Goal: Task Accomplishment & Management: Use online tool/utility

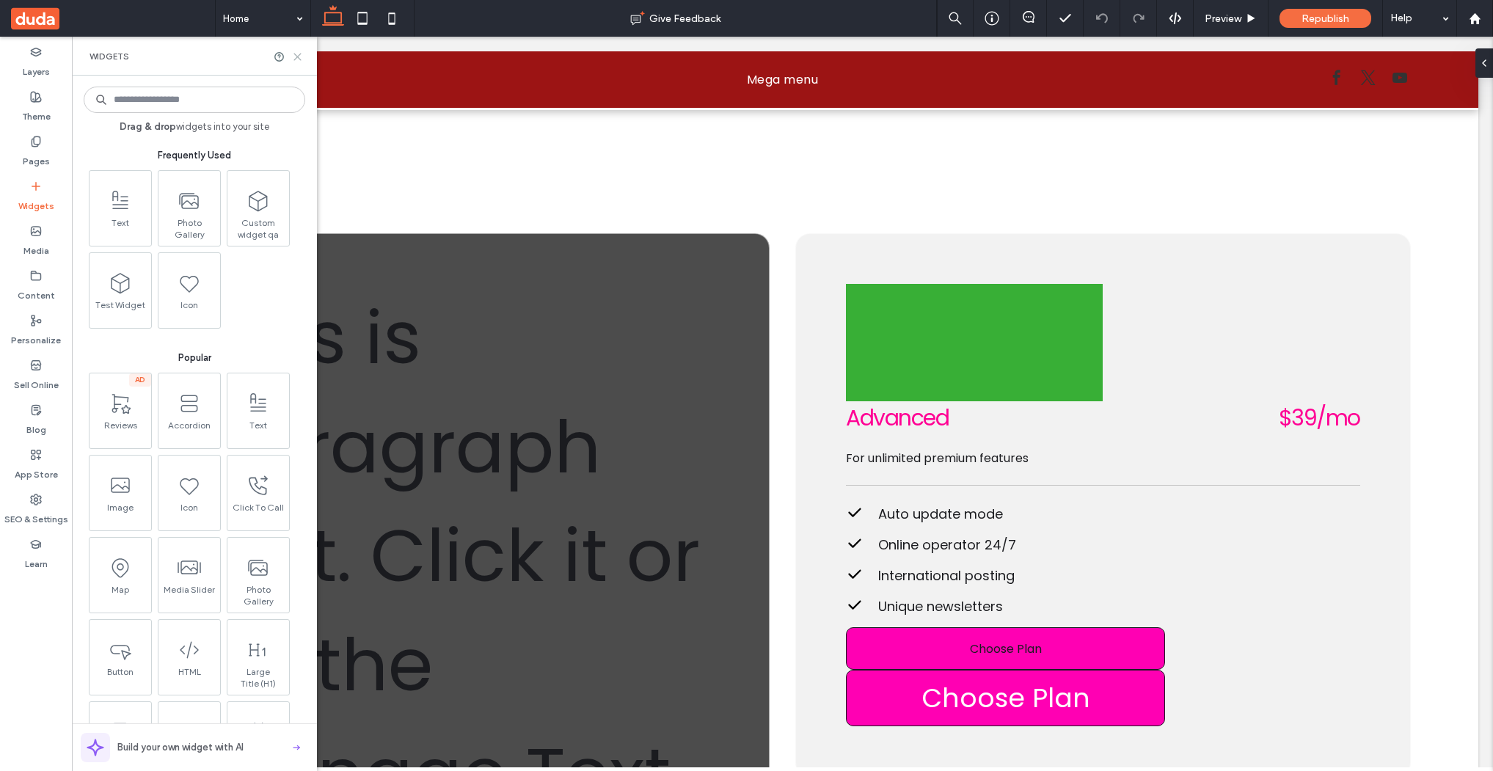
click at [299, 56] on icon at bounding box center [297, 56] width 11 height 11
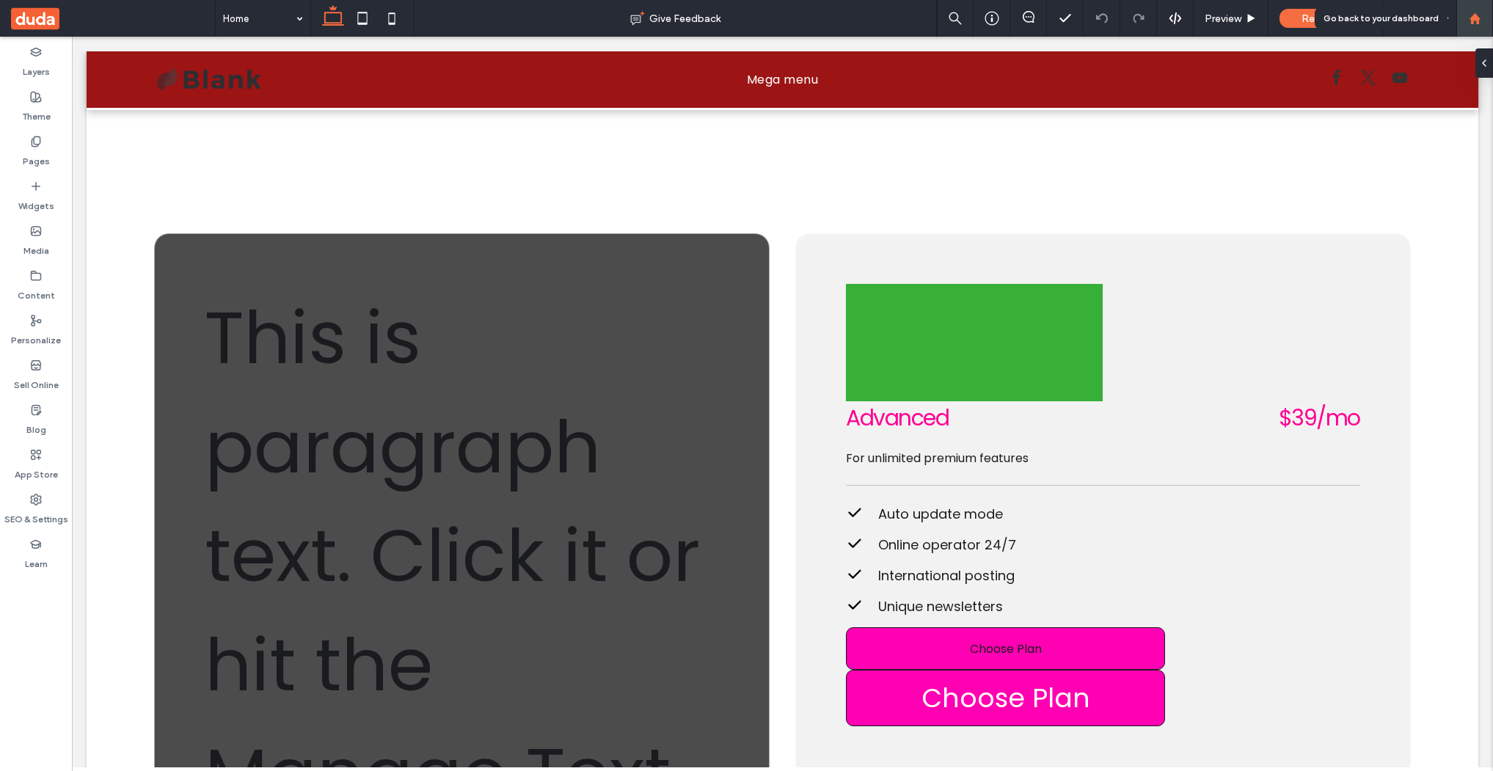
click at [1482, 12] on div at bounding box center [1474, 18] width 35 height 12
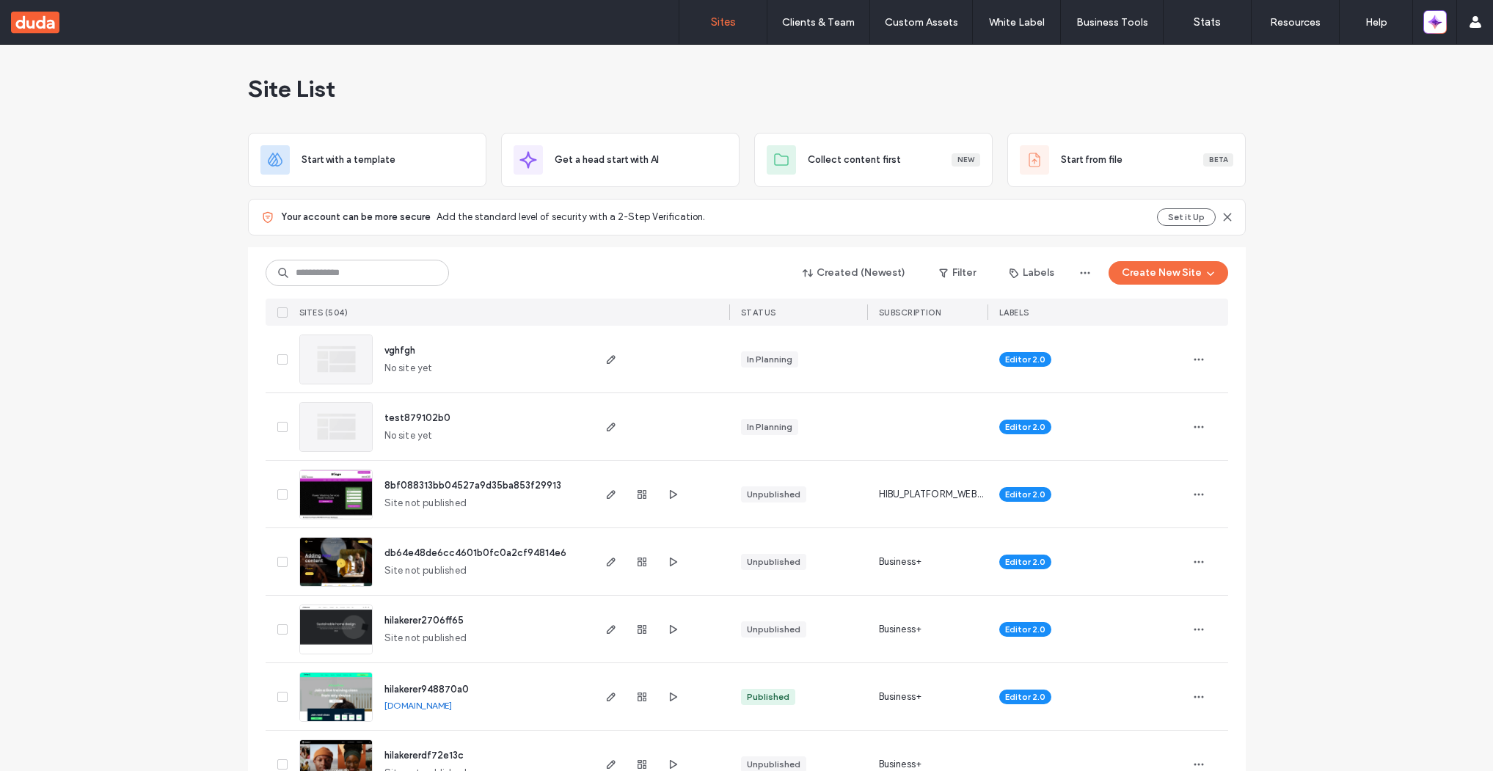
click at [408, 621] on span "hilakerer2706ff65" at bounding box center [423, 620] width 79 height 11
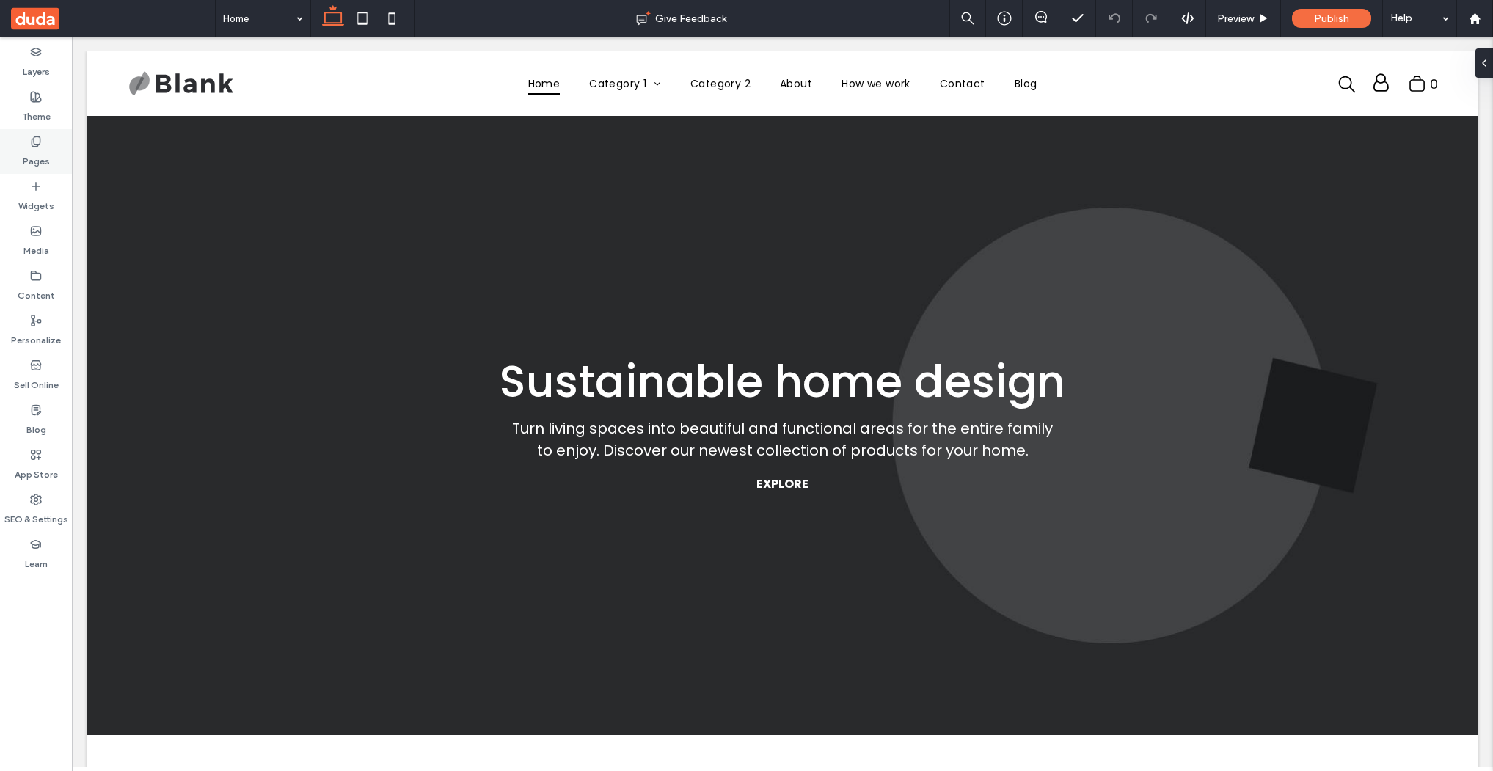
click at [27, 141] on div "Pages" at bounding box center [36, 151] width 72 height 45
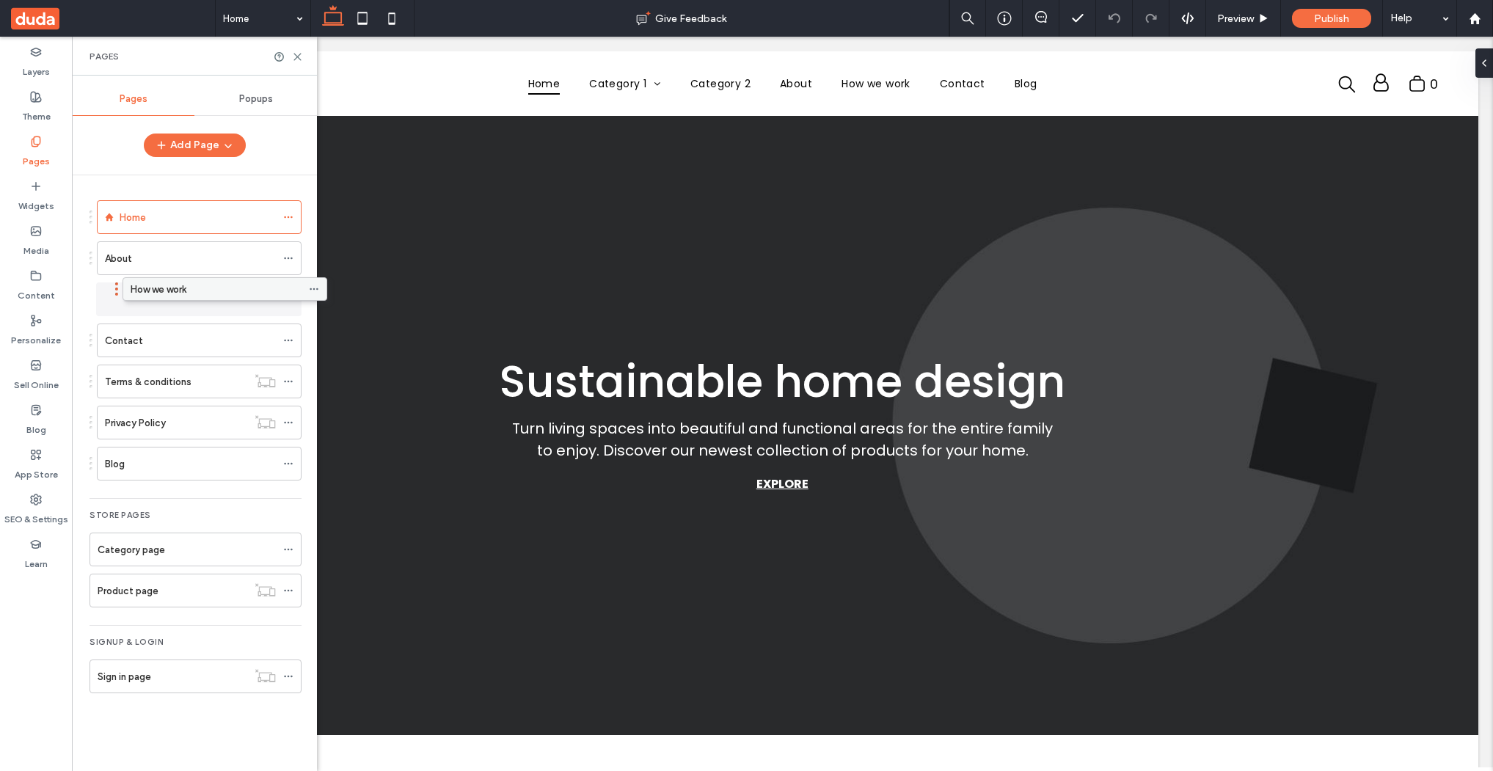
drag, startPoint x: 172, startPoint y: 302, endPoint x: 205, endPoint y: 298, distance: 33.2
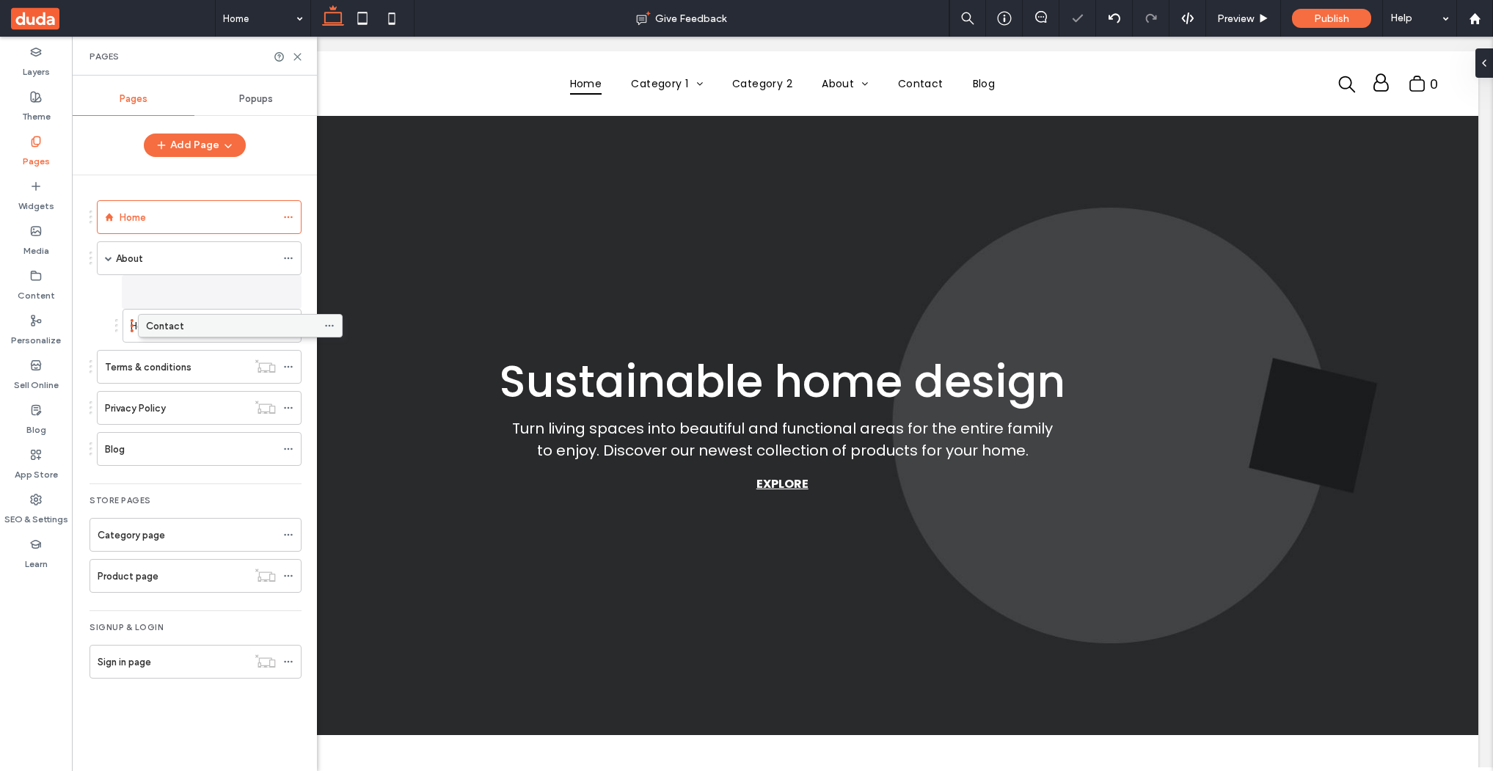
drag, startPoint x: 183, startPoint y: 324, endPoint x: 227, endPoint y: 321, distance: 44.8
drag, startPoint x: 194, startPoint y: 333, endPoint x: 222, endPoint y: 329, distance: 28.8
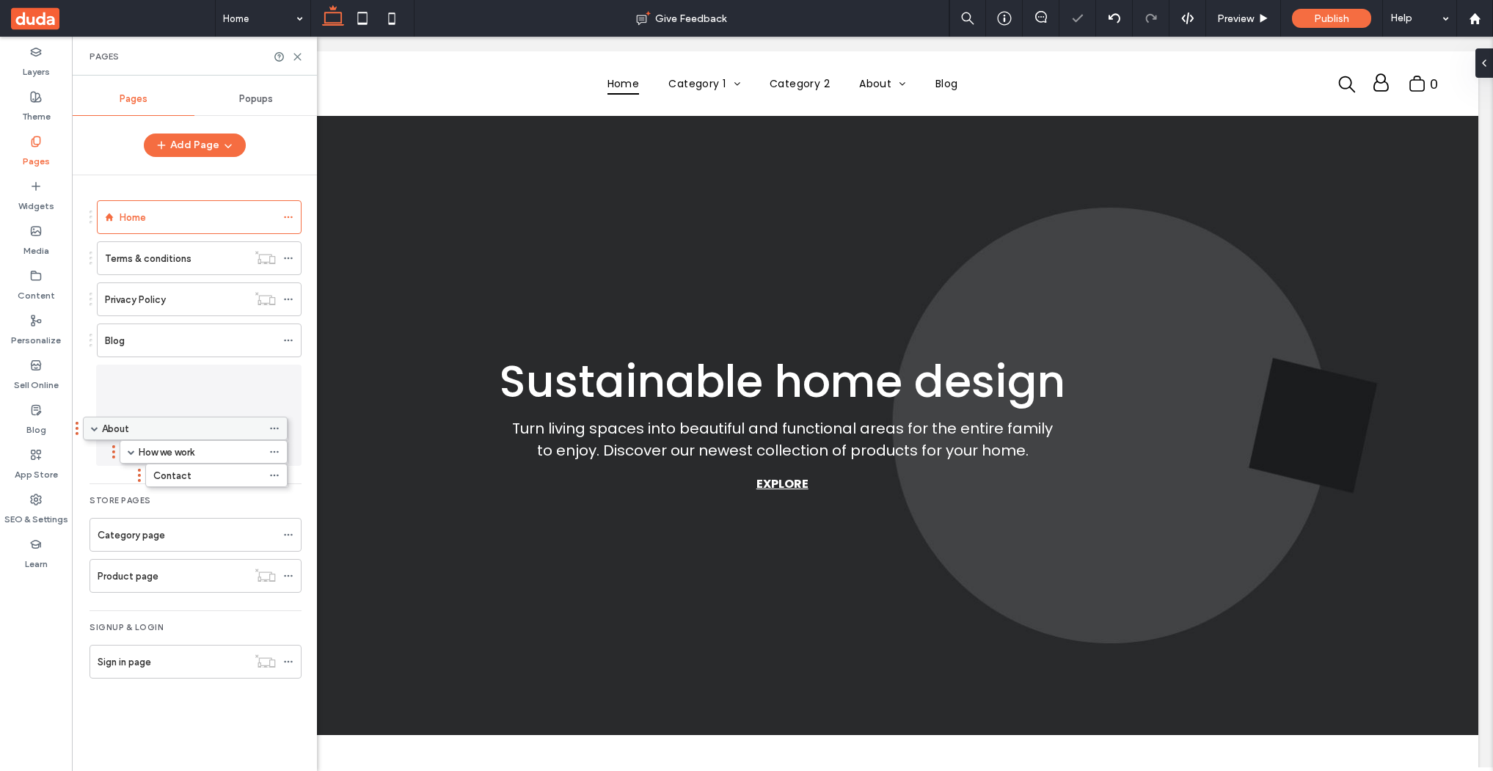
drag, startPoint x: 211, startPoint y: 259, endPoint x: 200, endPoint y: 431, distance: 172.8
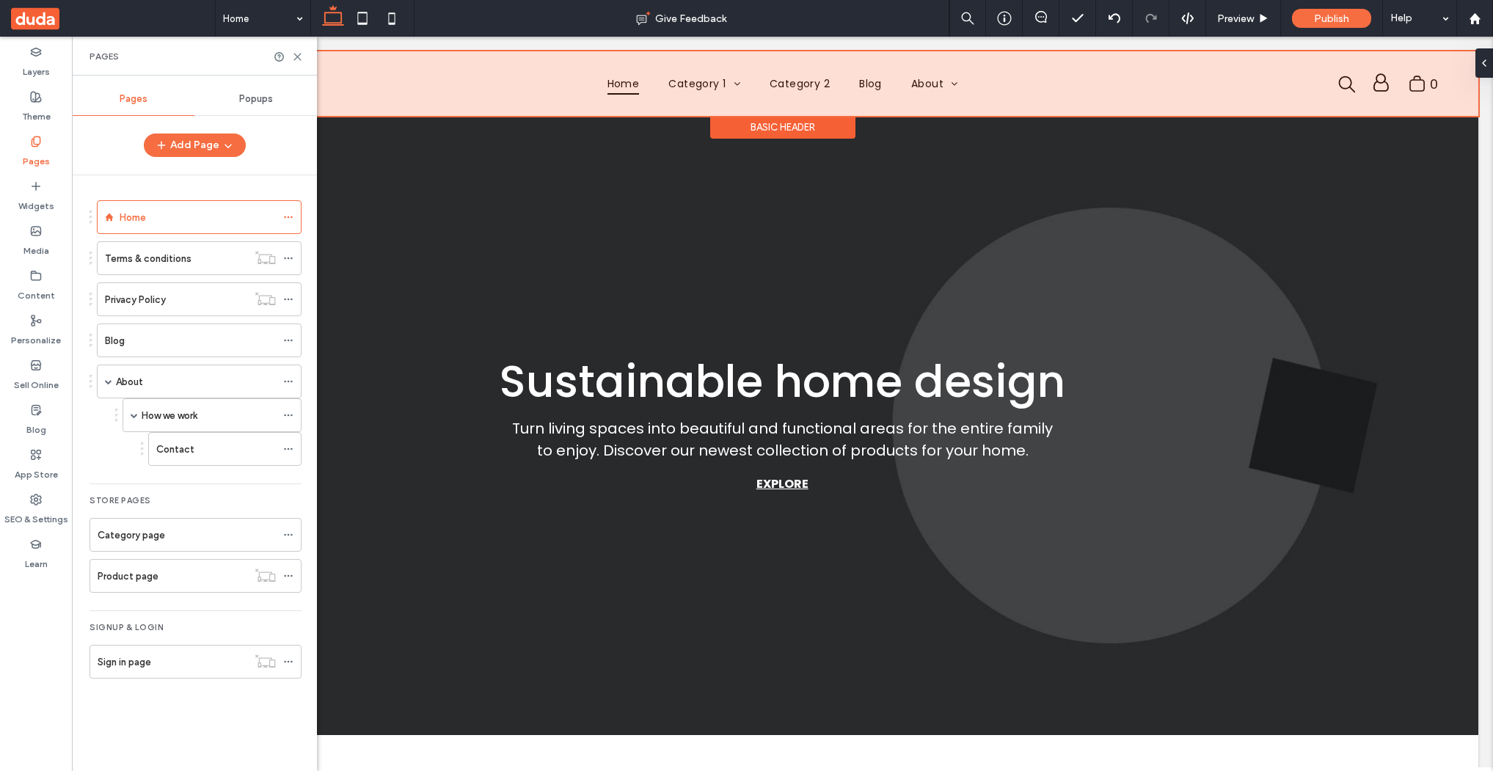
click at [958, 82] on div at bounding box center [783, 83] width 1392 height 65
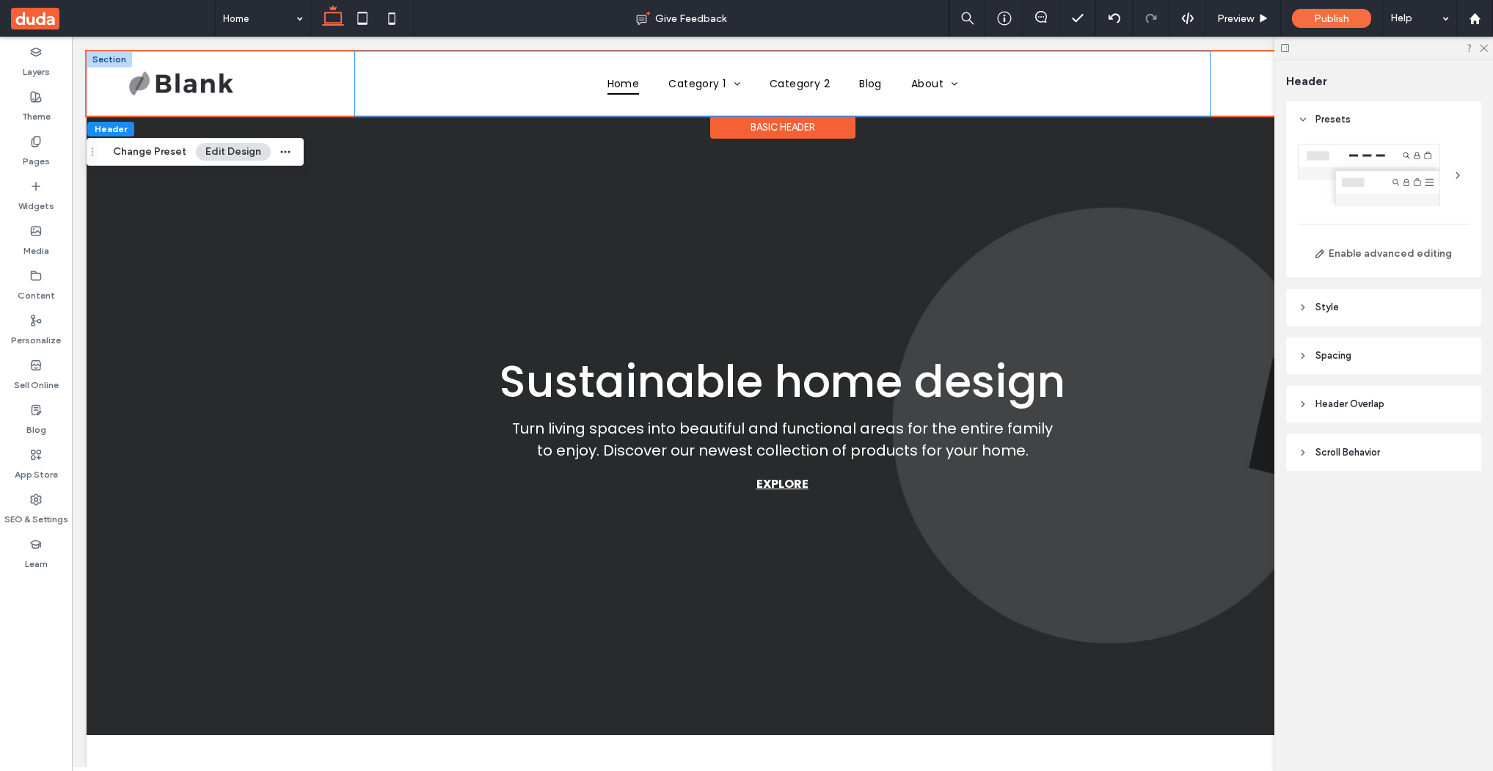
click at [1194, 101] on div "Home Category 1 Subcategory 3 Subcategory 1 Subcategory 2 Category 2 Blog About…" at bounding box center [782, 83] width 855 height 65
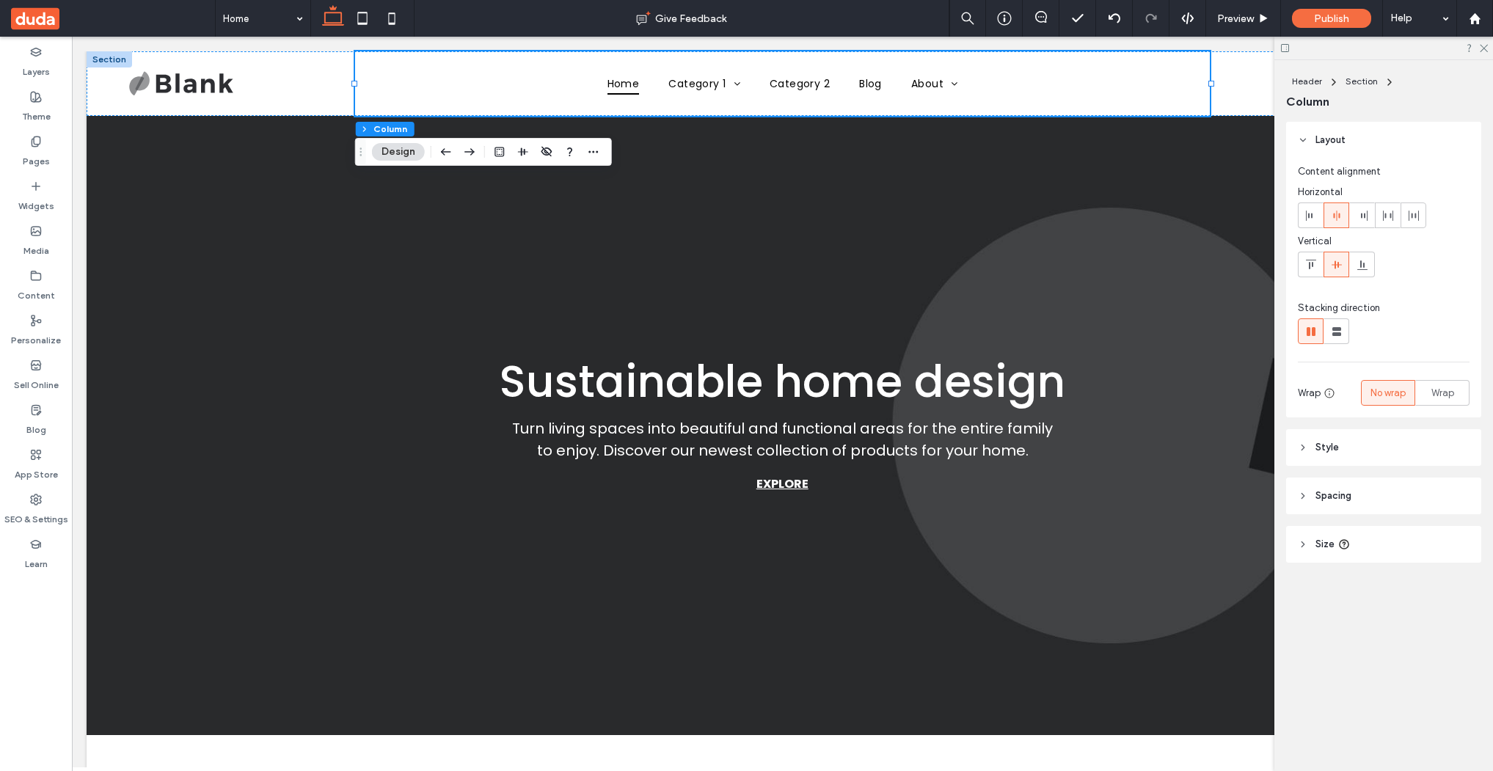
click at [1301, 450] on icon at bounding box center [1303, 447] width 10 height 10
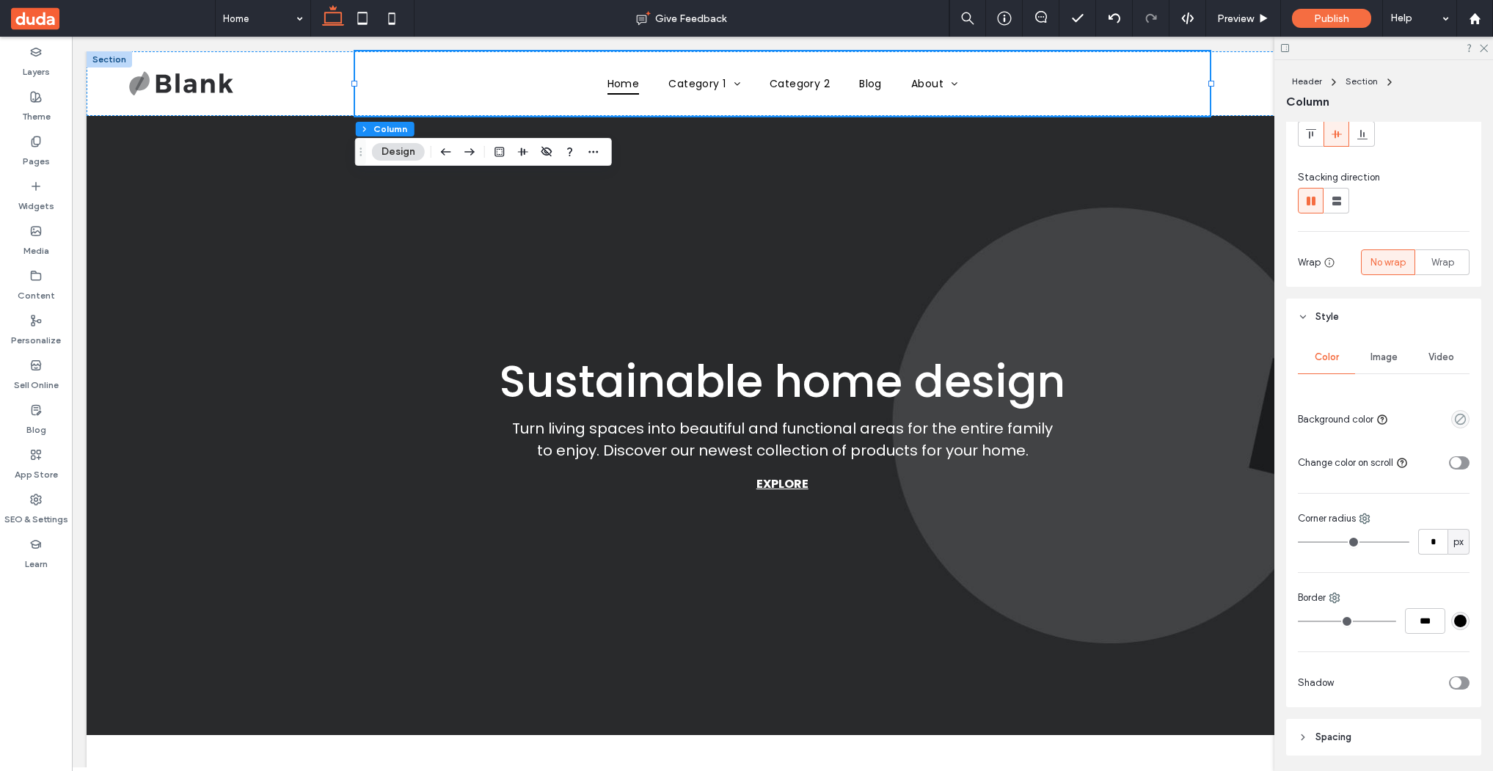
scroll to position [228, 0]
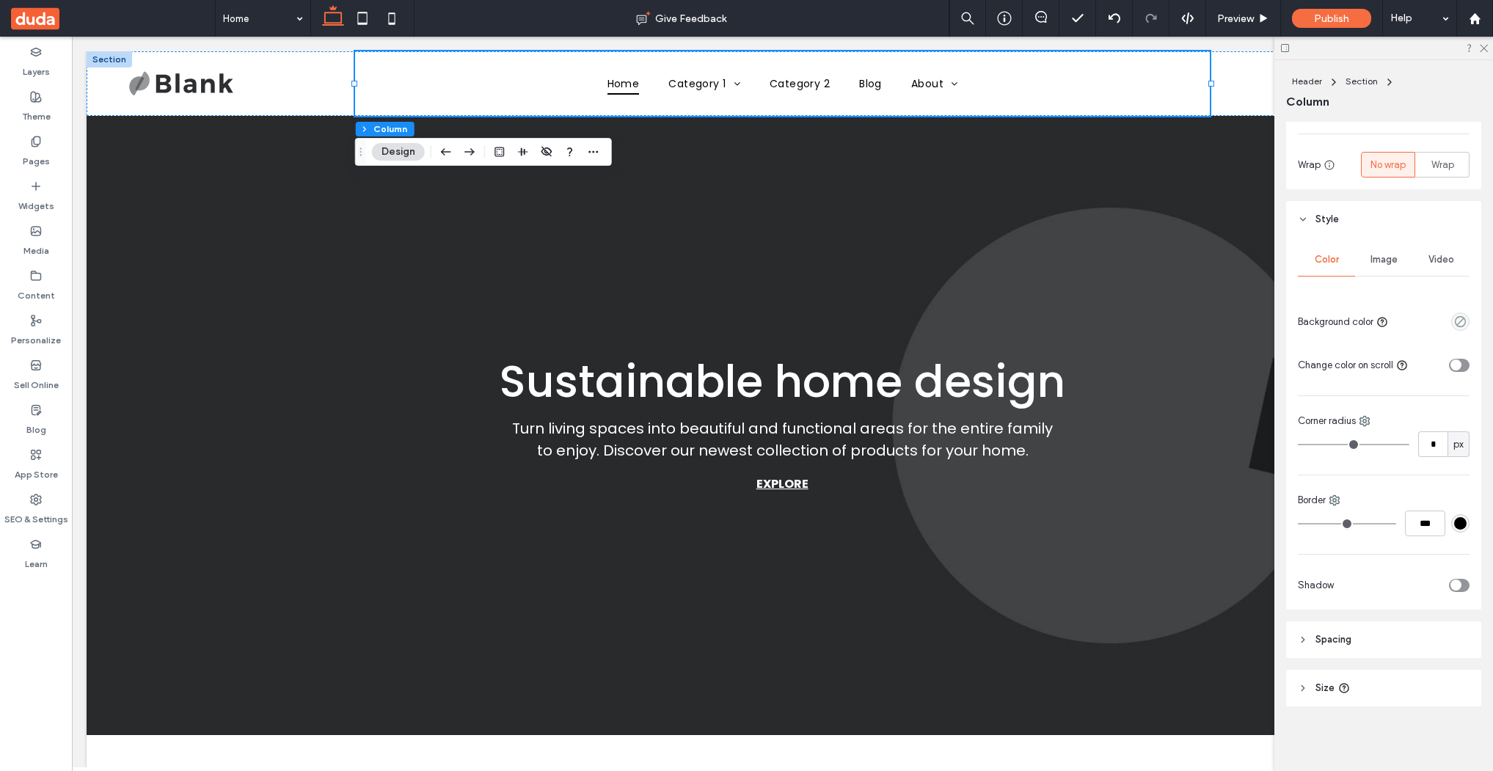
click at [1307, 635] on icon at bounding box center [1303, 640] width 10 height 10
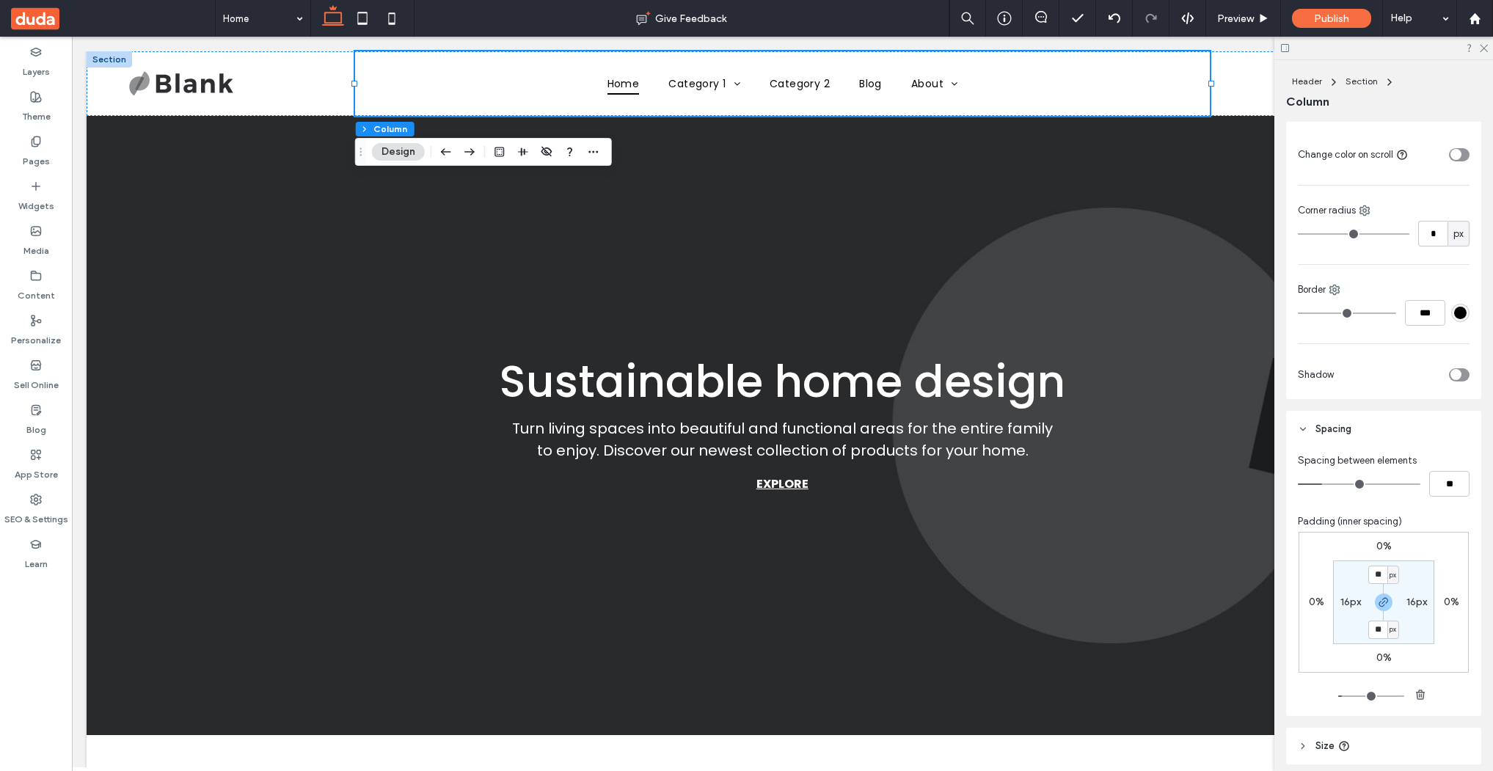
scroll to position [497, 0]
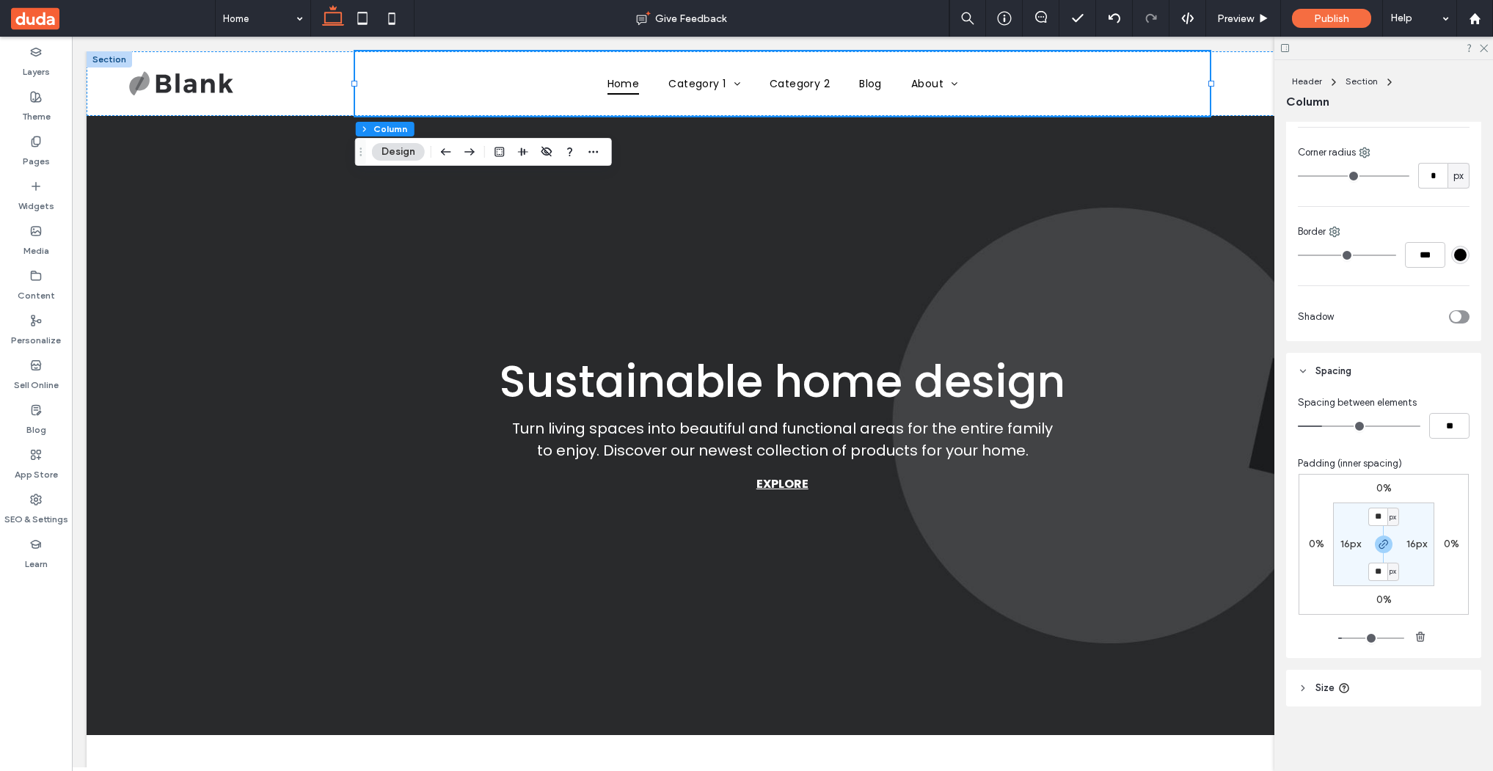
click at [1351, 544] on label "16px" at bounding box center [1350, 544] width 21 height 12
type input "*"
click at [1443, 584] on div "0% 0% 0% 0% 16px * px 16px * px" at bounding box center [1384, 544] width 170 height 141
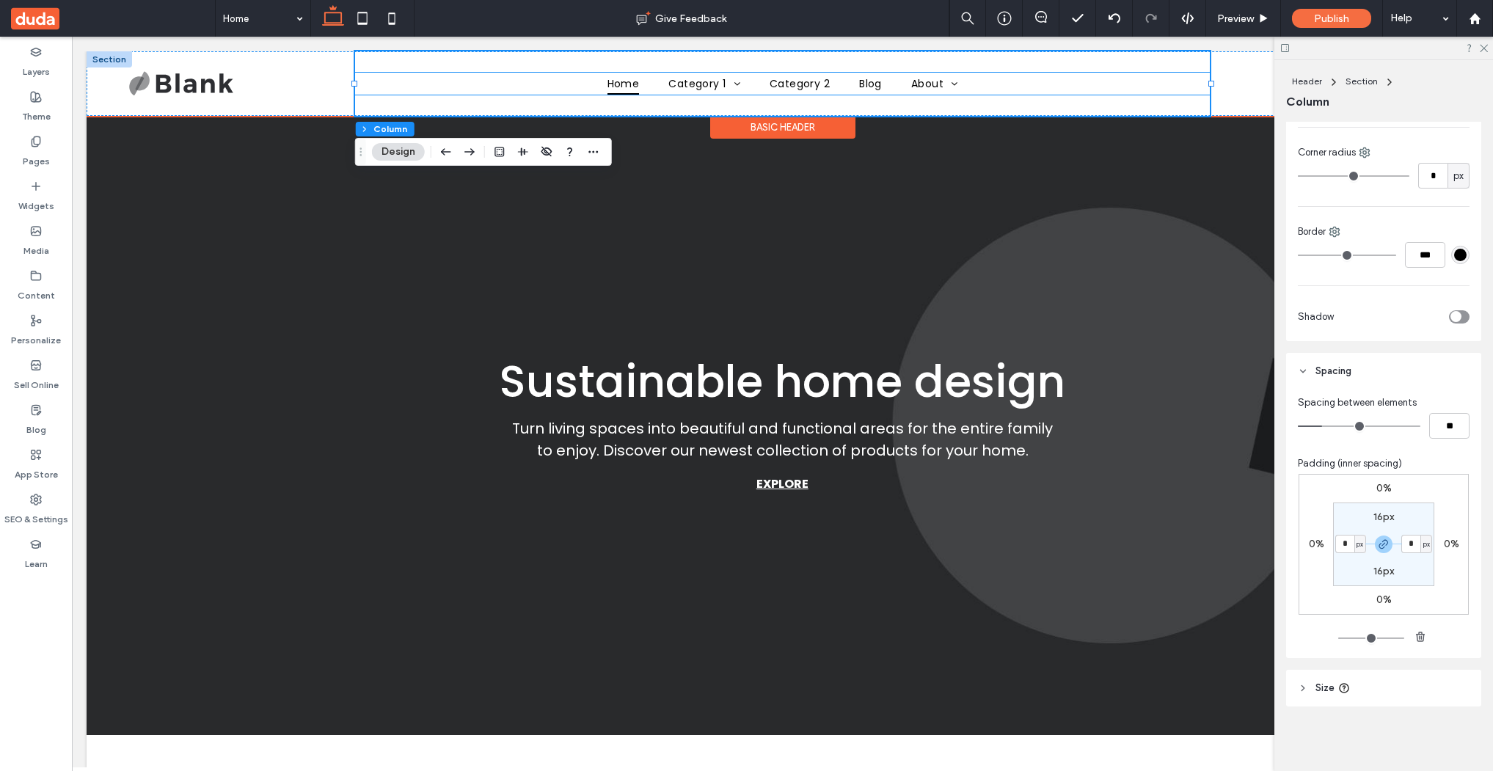
click at [979, 85] on ul "Home Category 1 Subcategory 3 Subcategory 1 Subcategory 2 Category 2 Blog About…" at bounding box center [782, 84] width 855 height 23
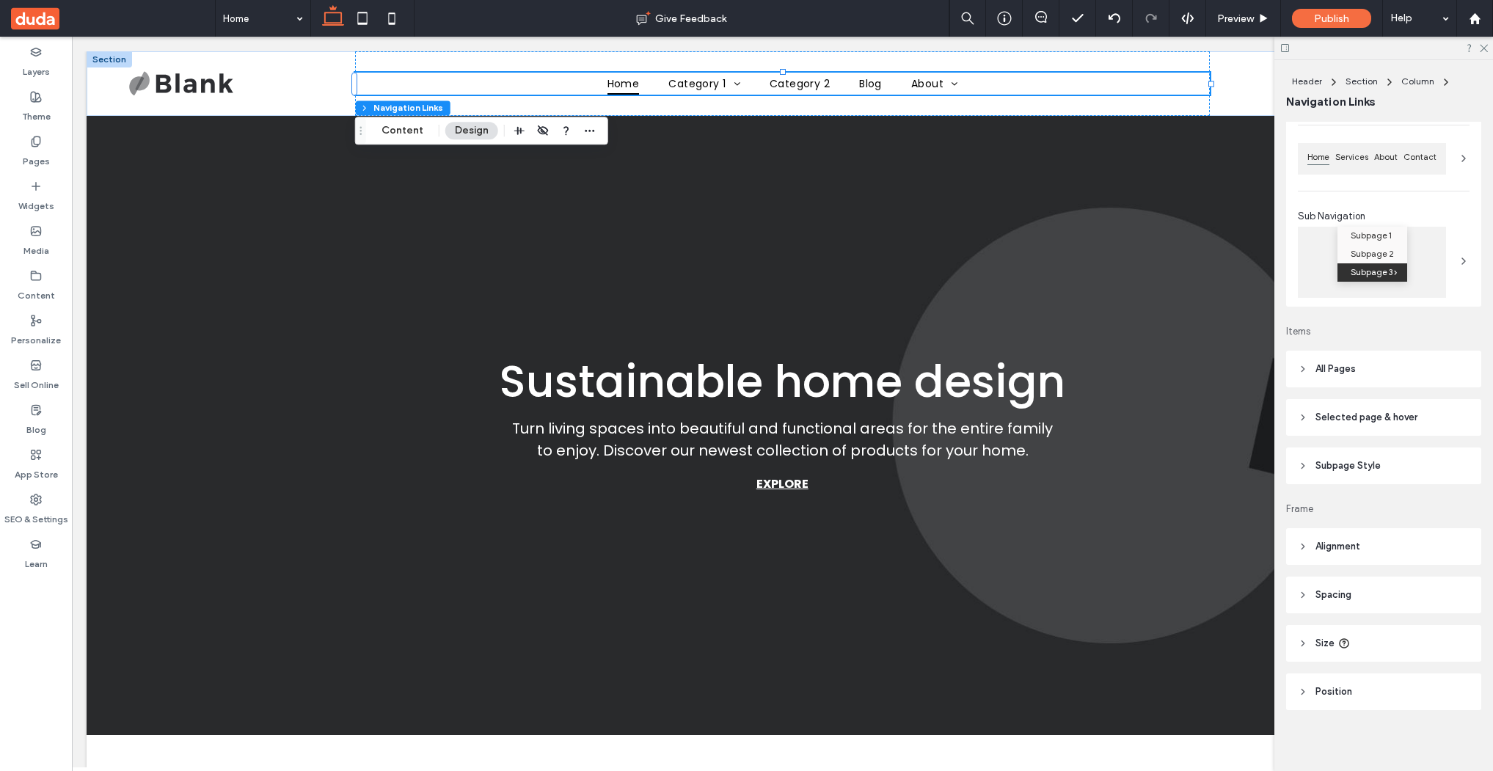
scroll to position [143, 0]
click at [1300, 590] on icon at bounding box center [1303, 591] width 10 height 10
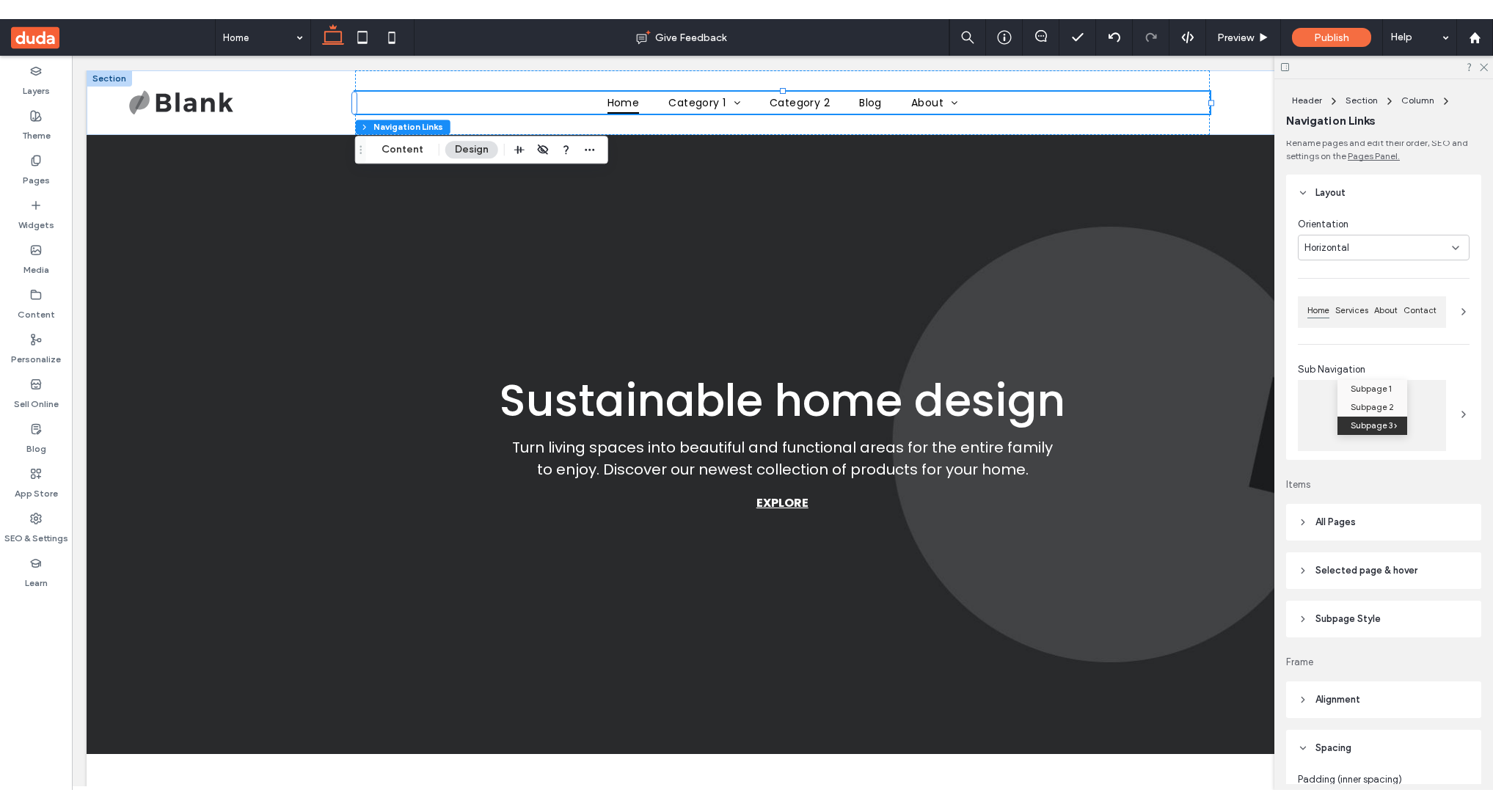
scroll to position [0, 0]
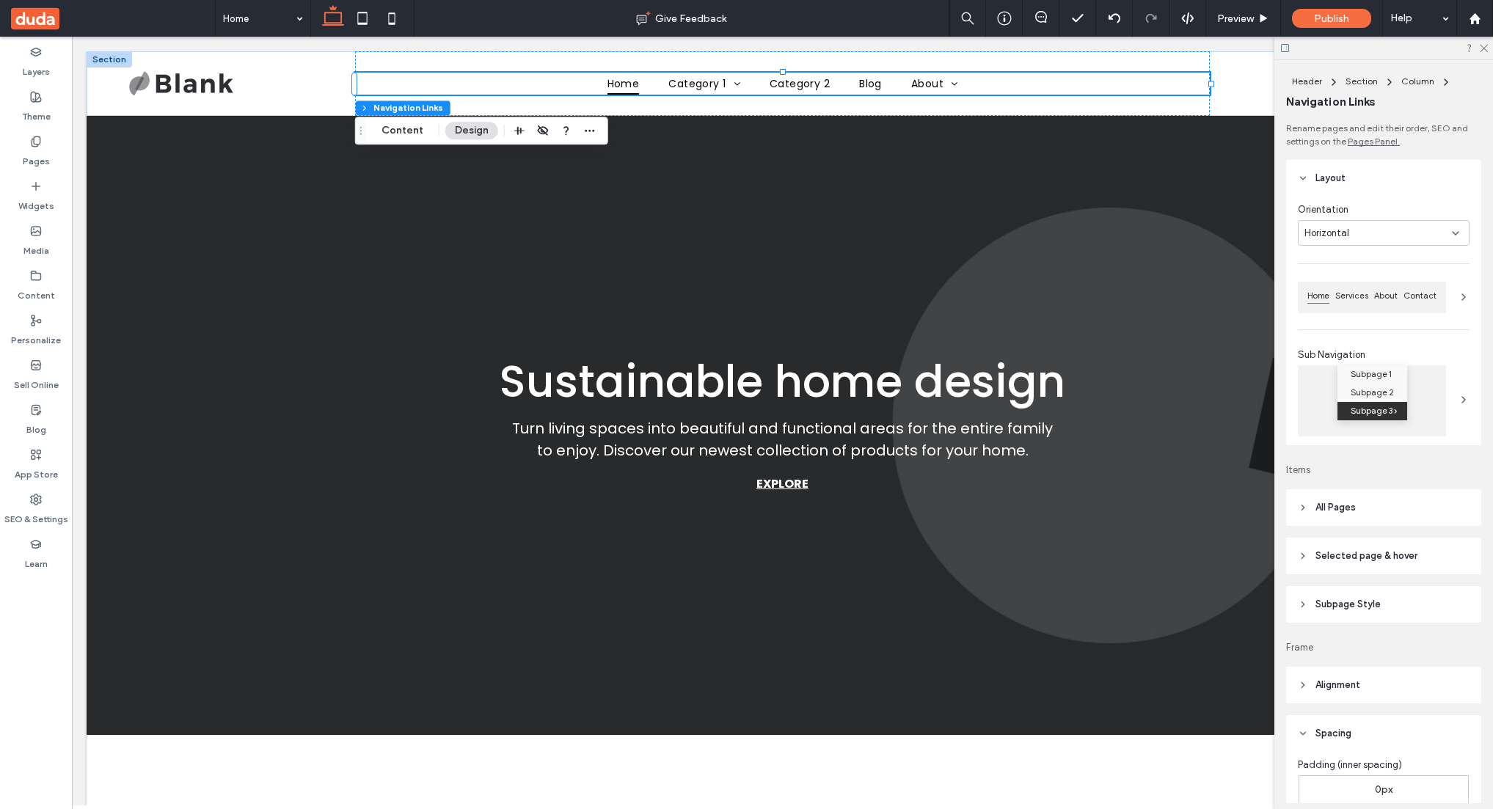
click at [1306, 685] on icon at bounding box center [1303, 685] width 10 height 10
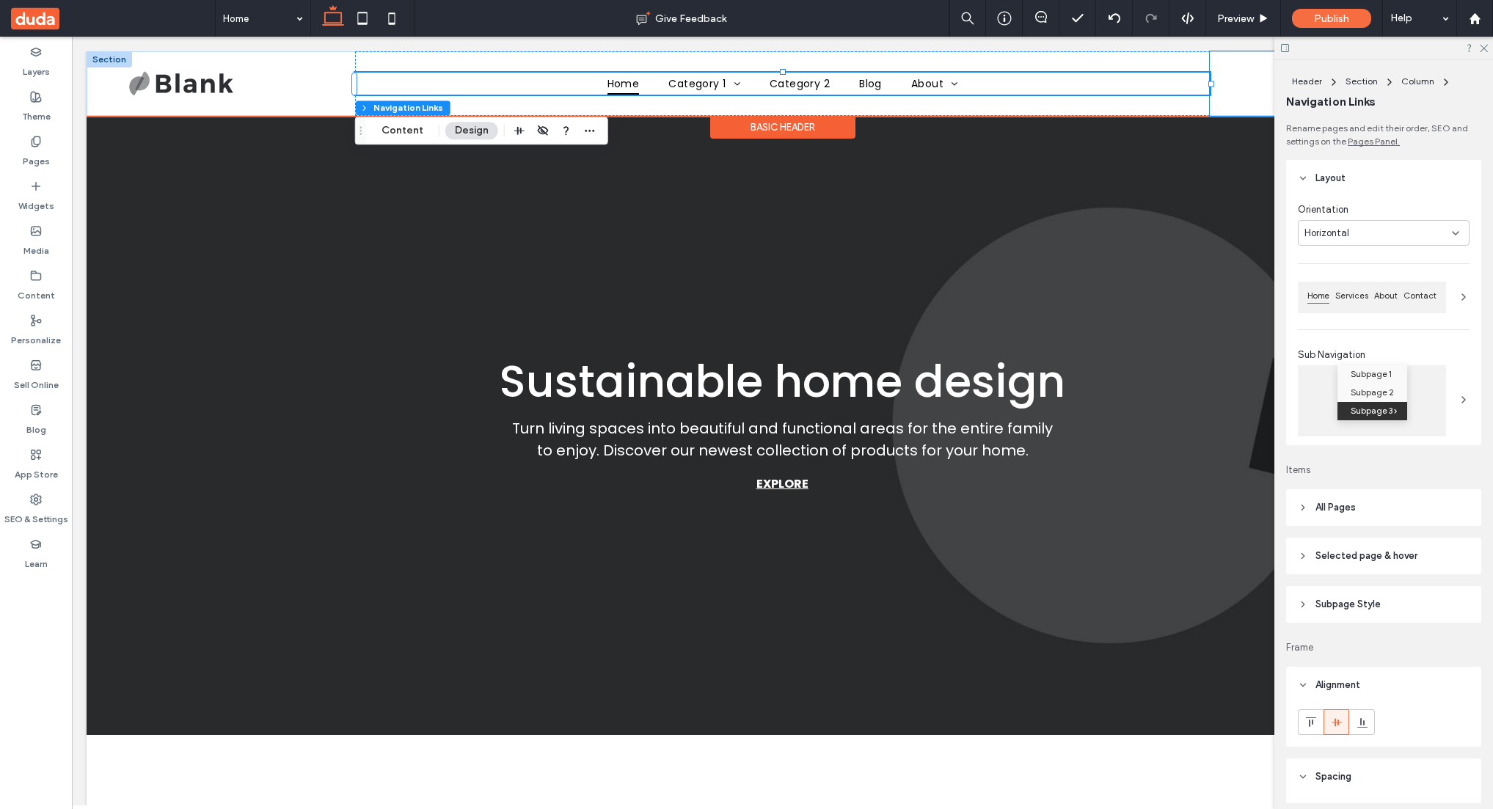
click at [1238, 89] on div "My Account Logout 0" at bounding box center [1330, 83] width 241 height 65
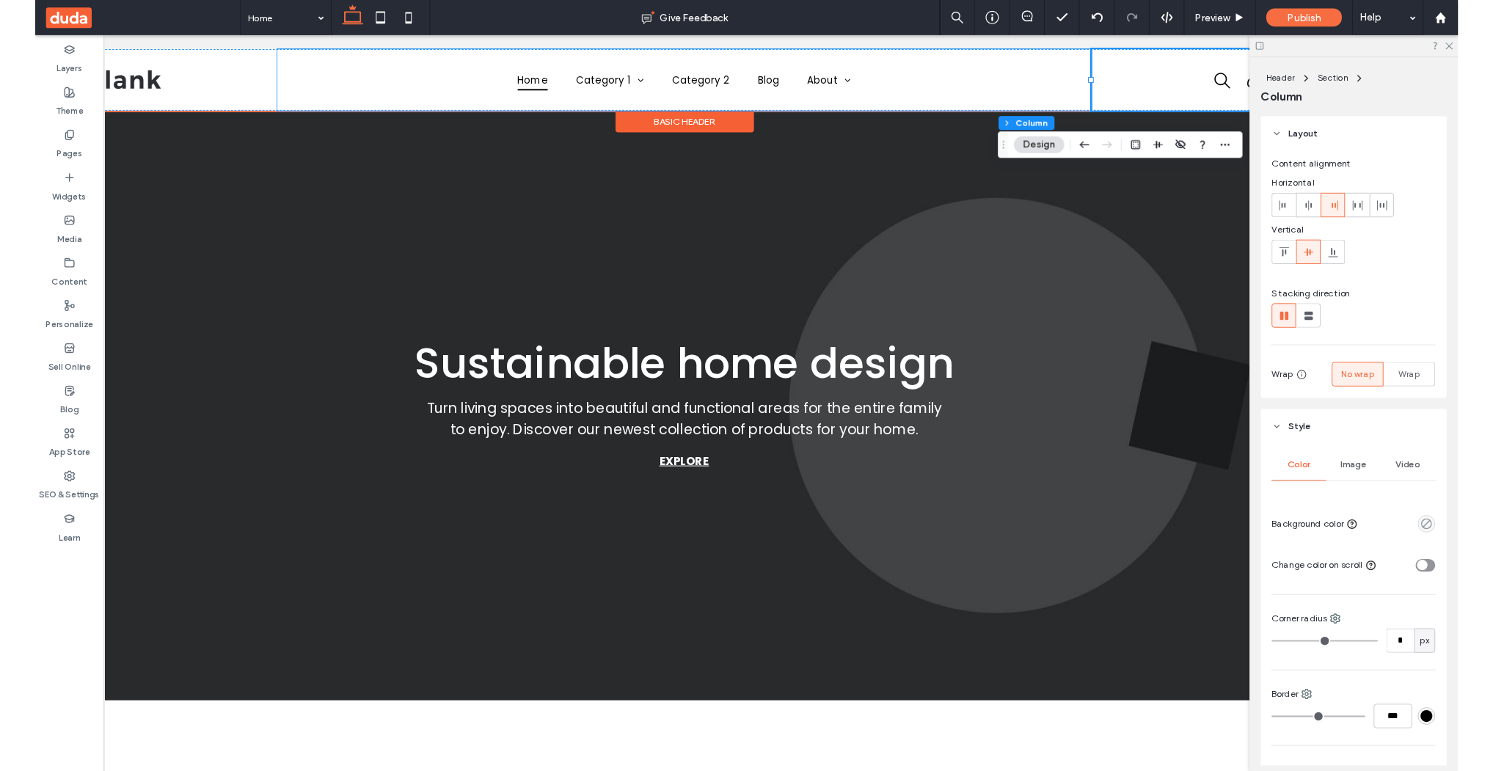
scroll to position [0, 219]
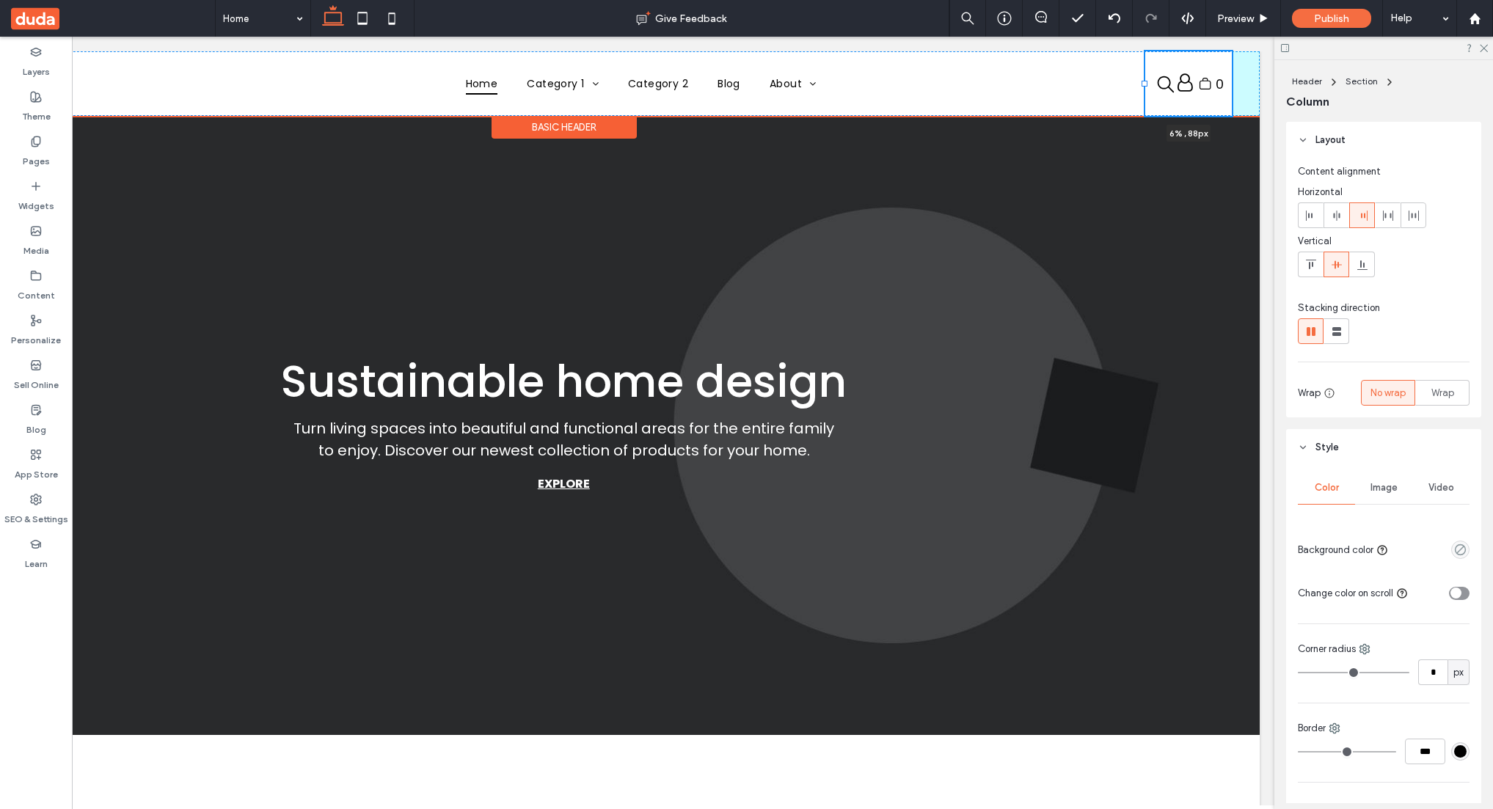
drag, startPoint x: 993, startPoint y: 82, endPoint x: 1147, endPoint y: 67, distance: 154.8
click at [1147, 67] on div "Home Category 1 Subcategory 3 Subcategory 1 Subcategory 2 Category 2 Blog About…" at bounding box center [564, 83] width 1392 height 65
type input "*"
type input "****"
click at [1183, 79] on span "Login" at bounding box center [1183, 82] width 15 height 18
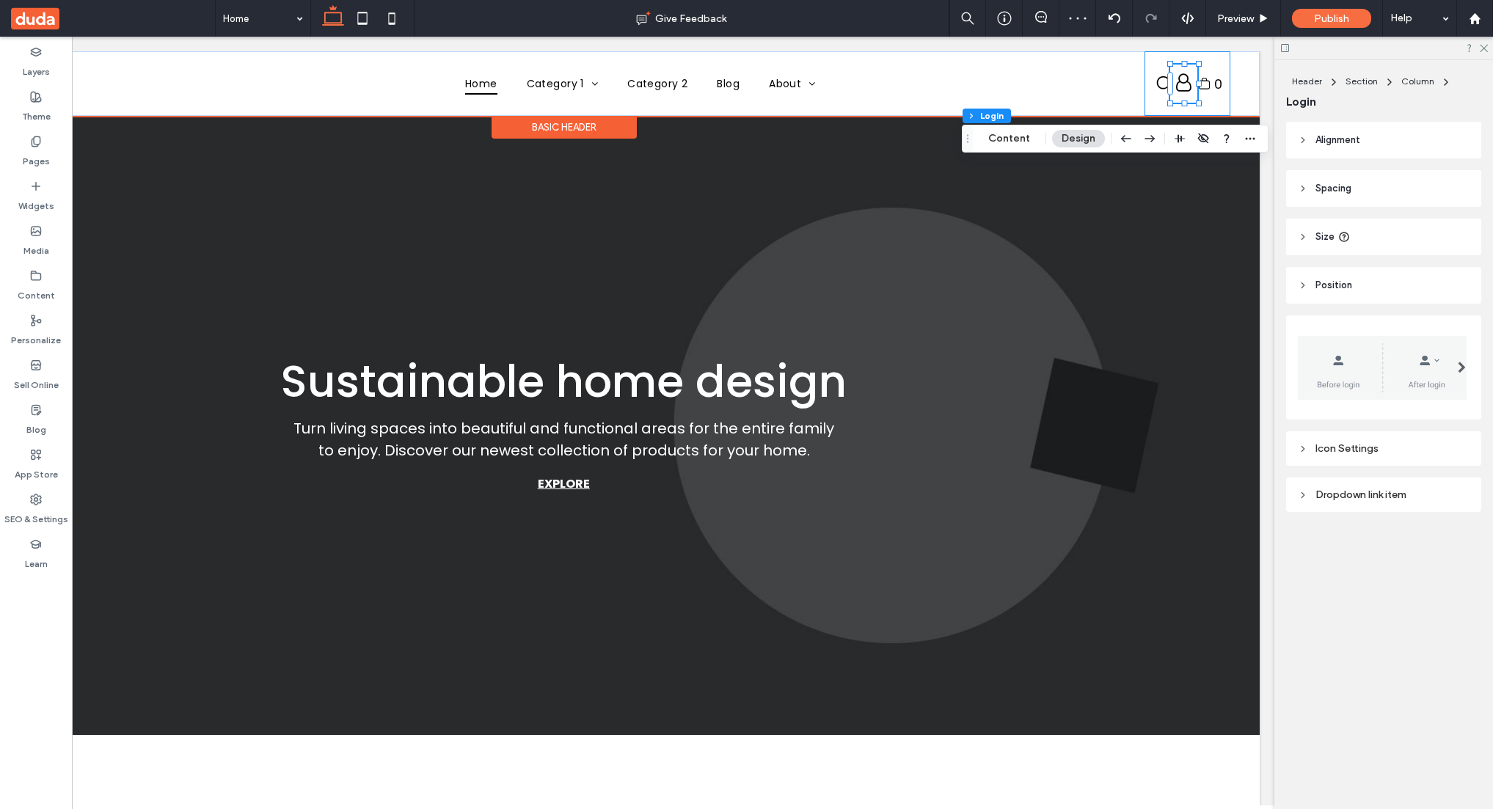
click at [1215, 59] on div "My Account Logout 0" at bounding box center [1187, 83] width 87 height 65
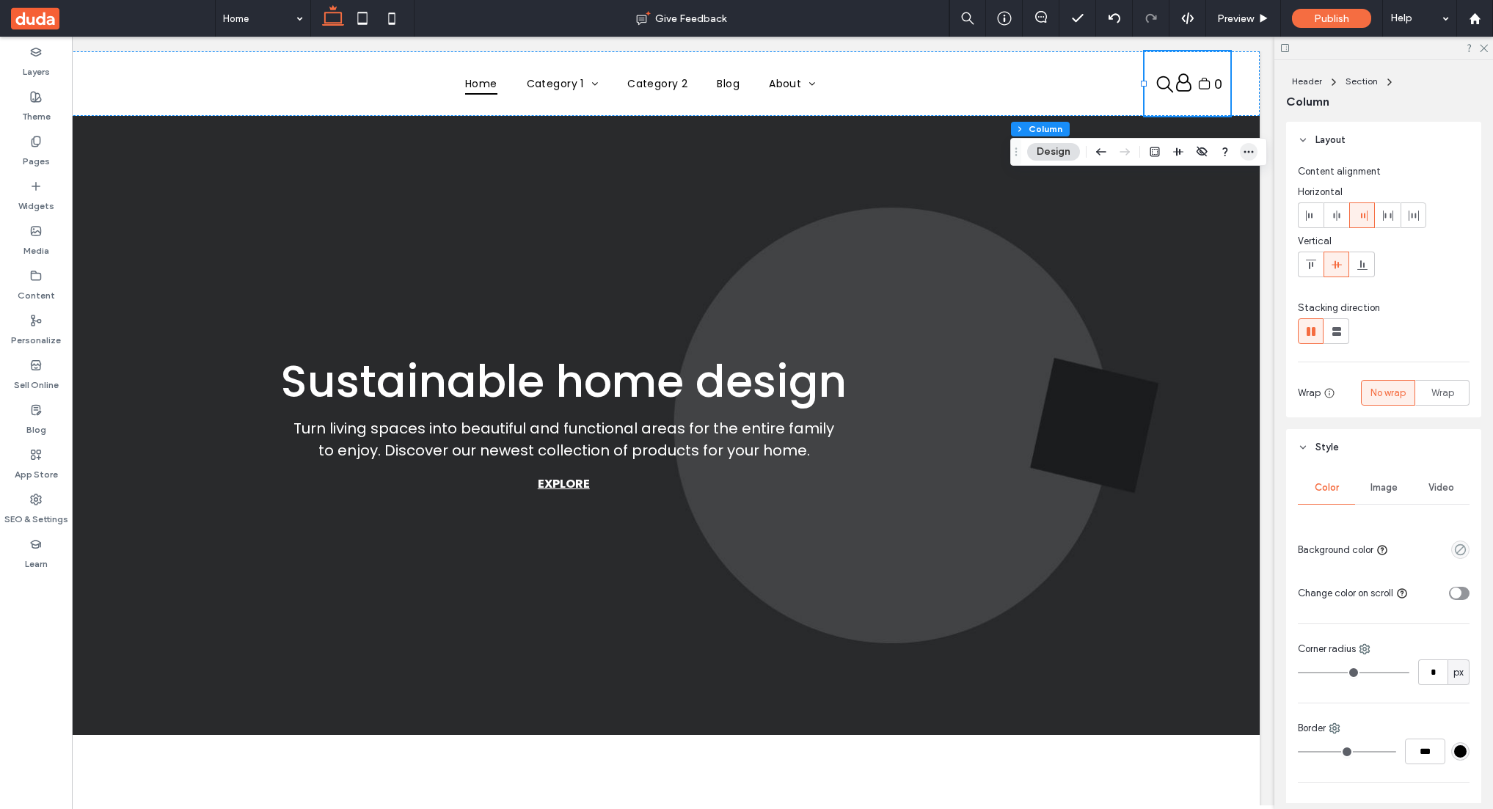
click at [1249, 151] on use "button" at bounding box center [1249, 152] width 10 height 2
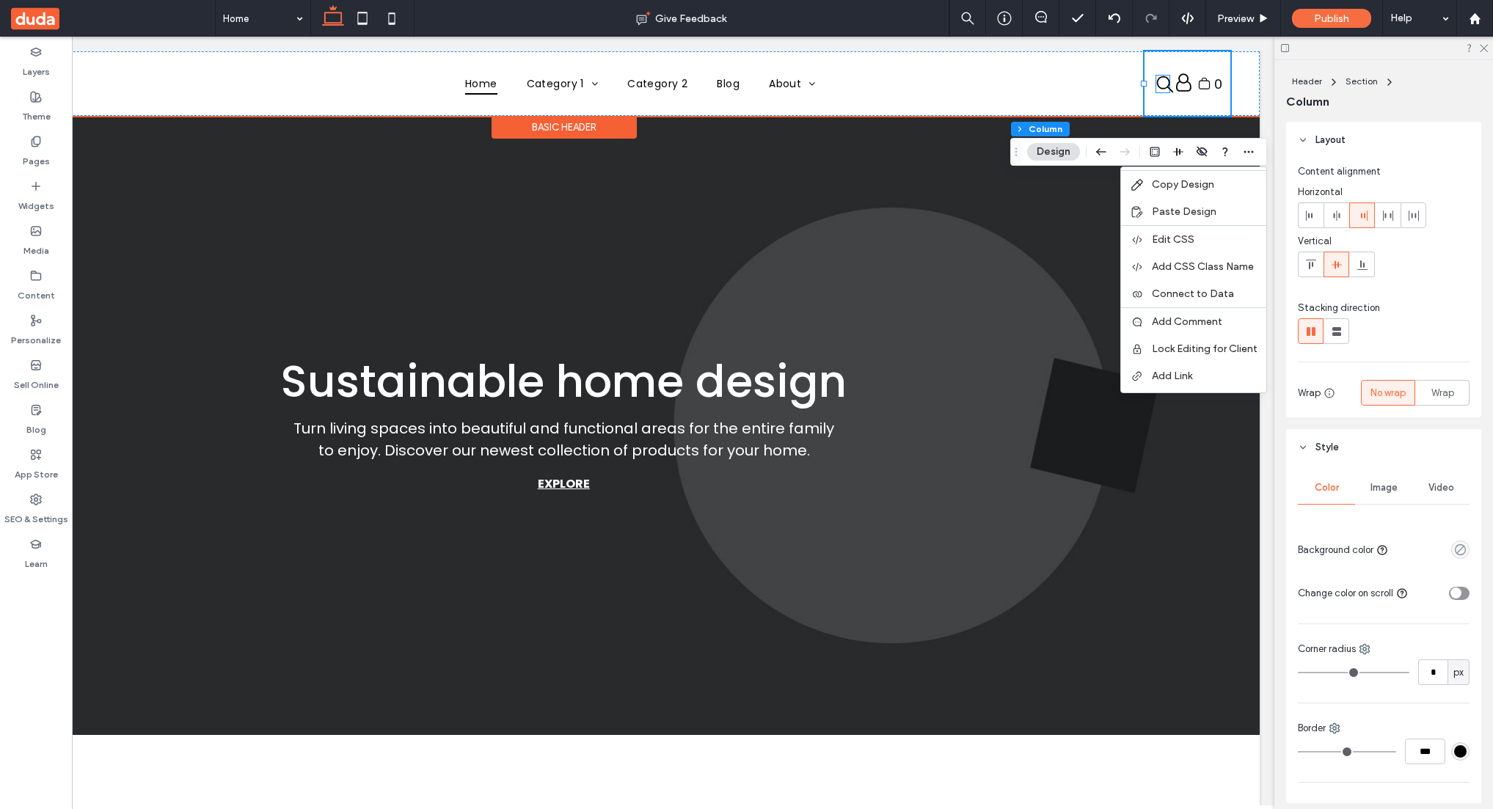
click at [1161, 79] on icon "search" at bounding box center [1165, 85] width 18 height 18
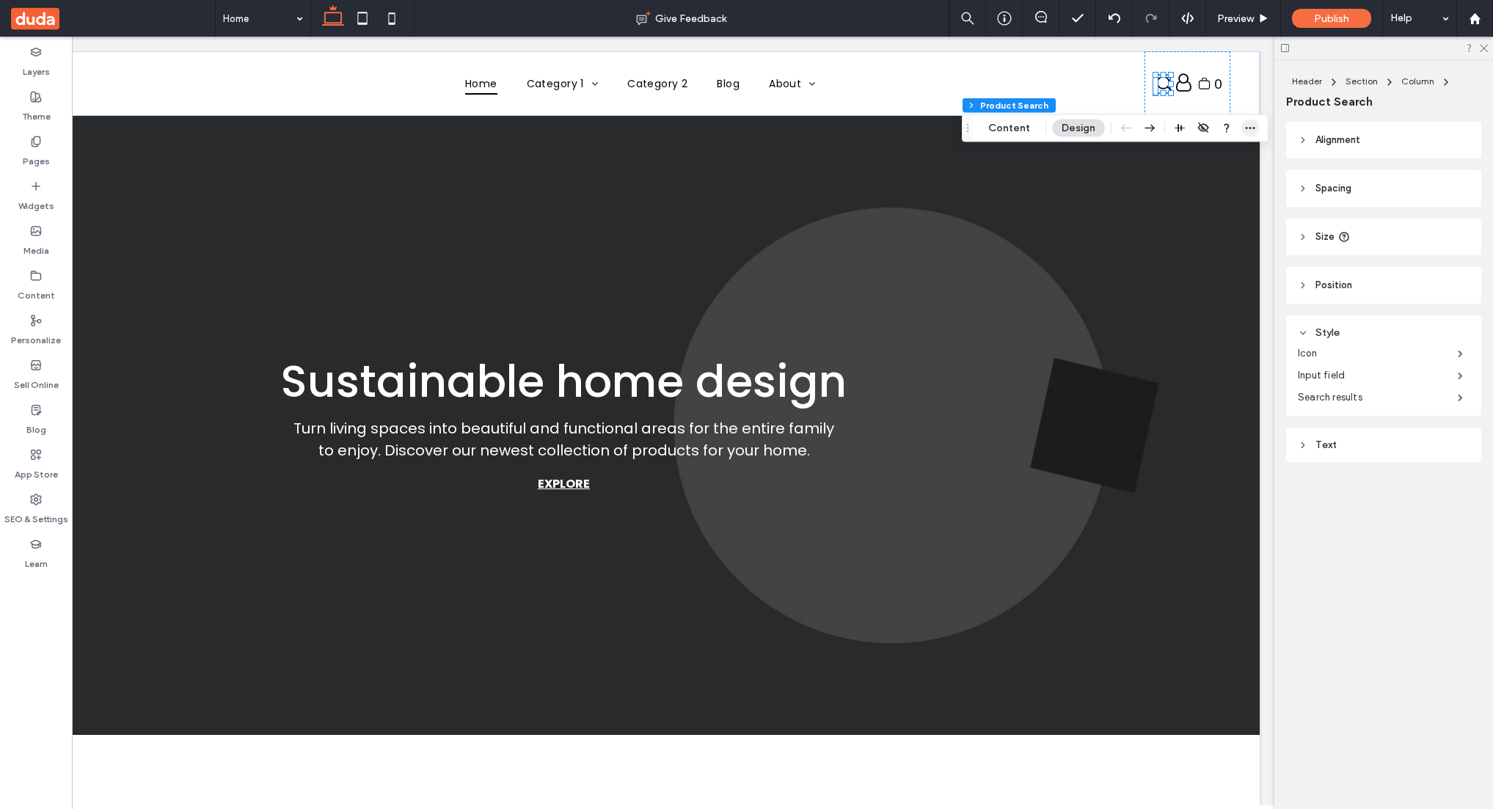
click at [1244, 129] on icon "button" at bounding box center [1250, 129] width 12 height 12
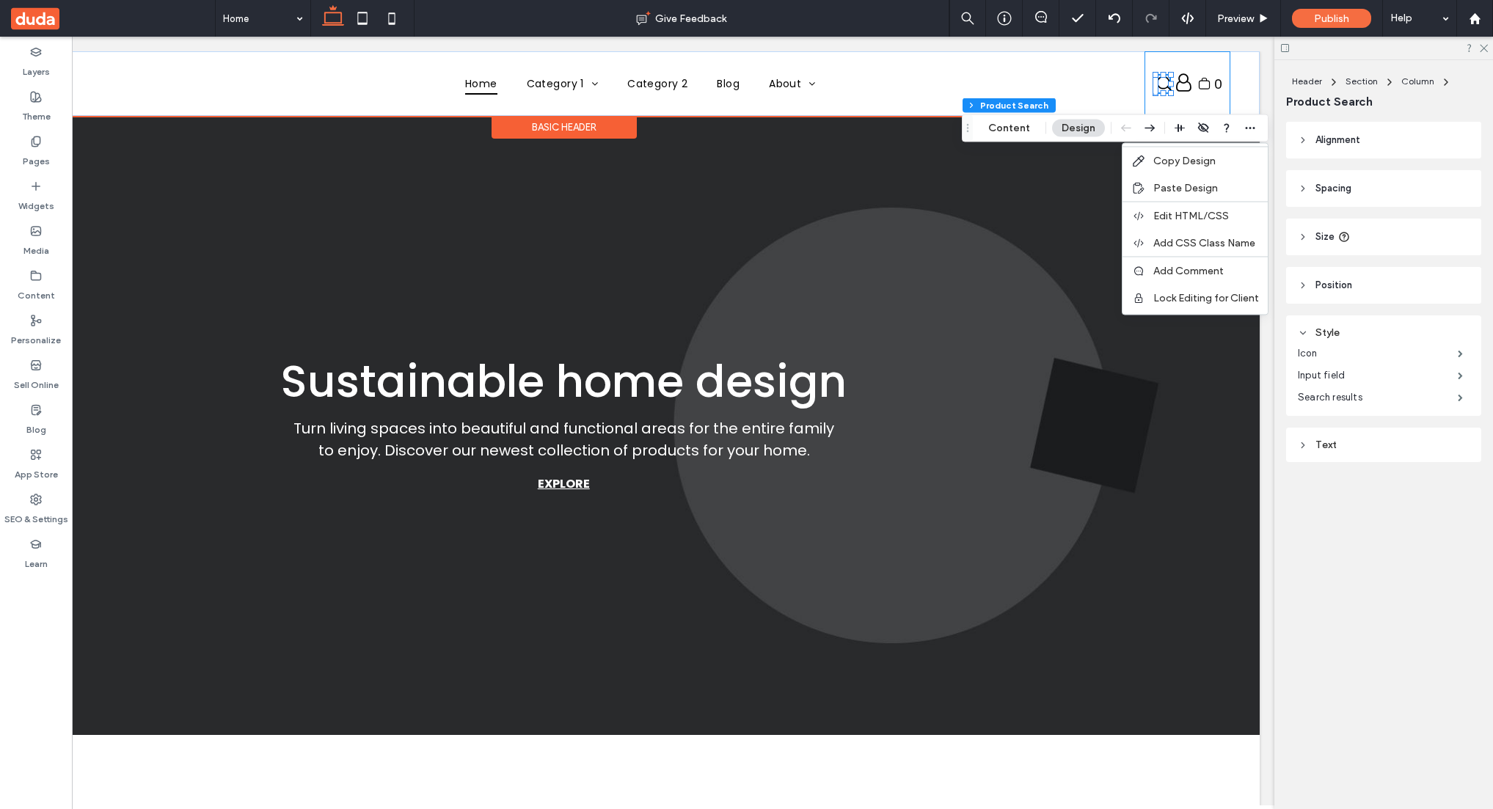
click at [1217, 65] on div "My Account Logout 0" at bounding box center [1187, 83] width 87 height 65
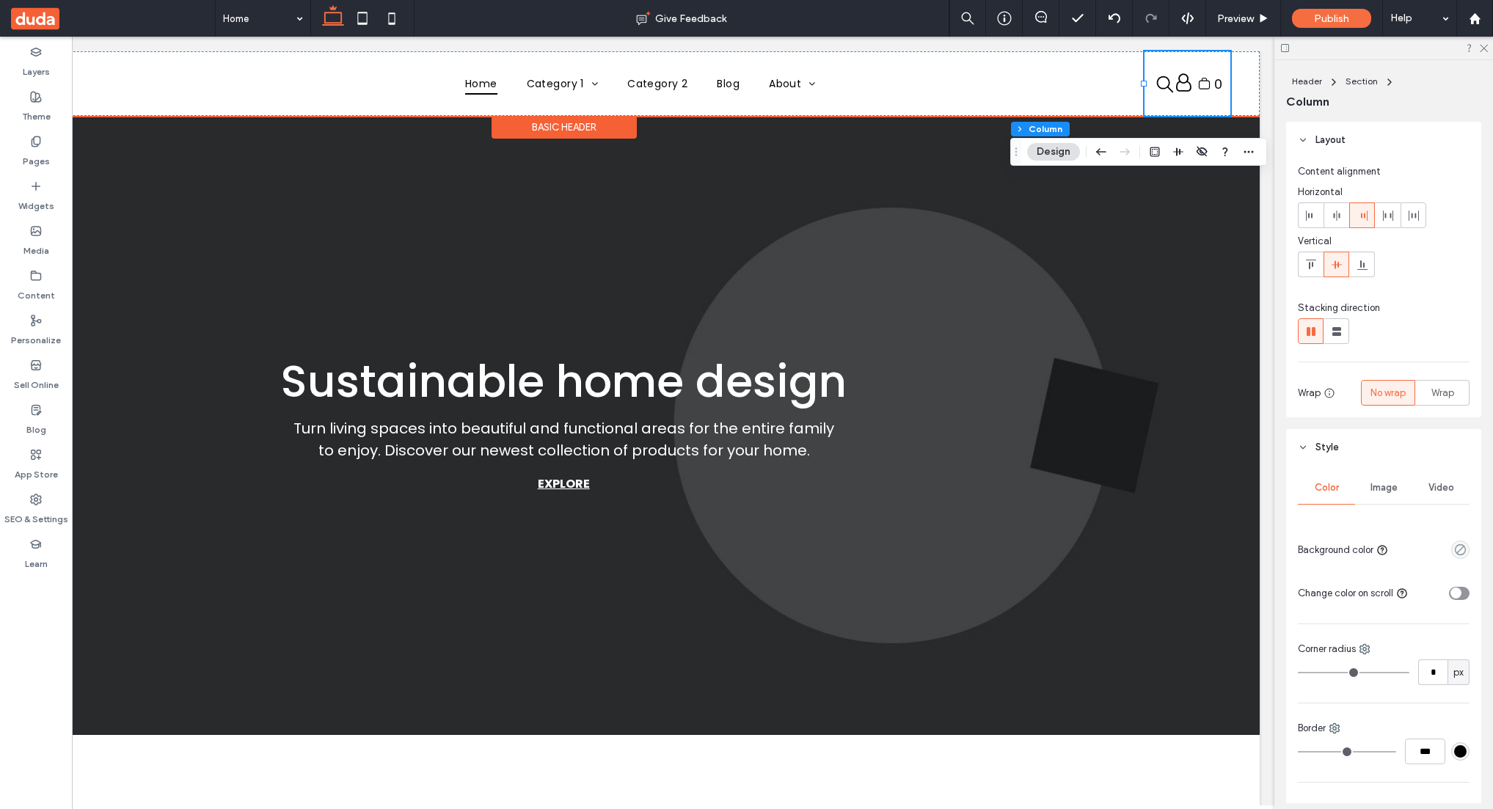
click at [601, 124] on div "Basic Header" at bounding box center [564, 127] width 145 height 23
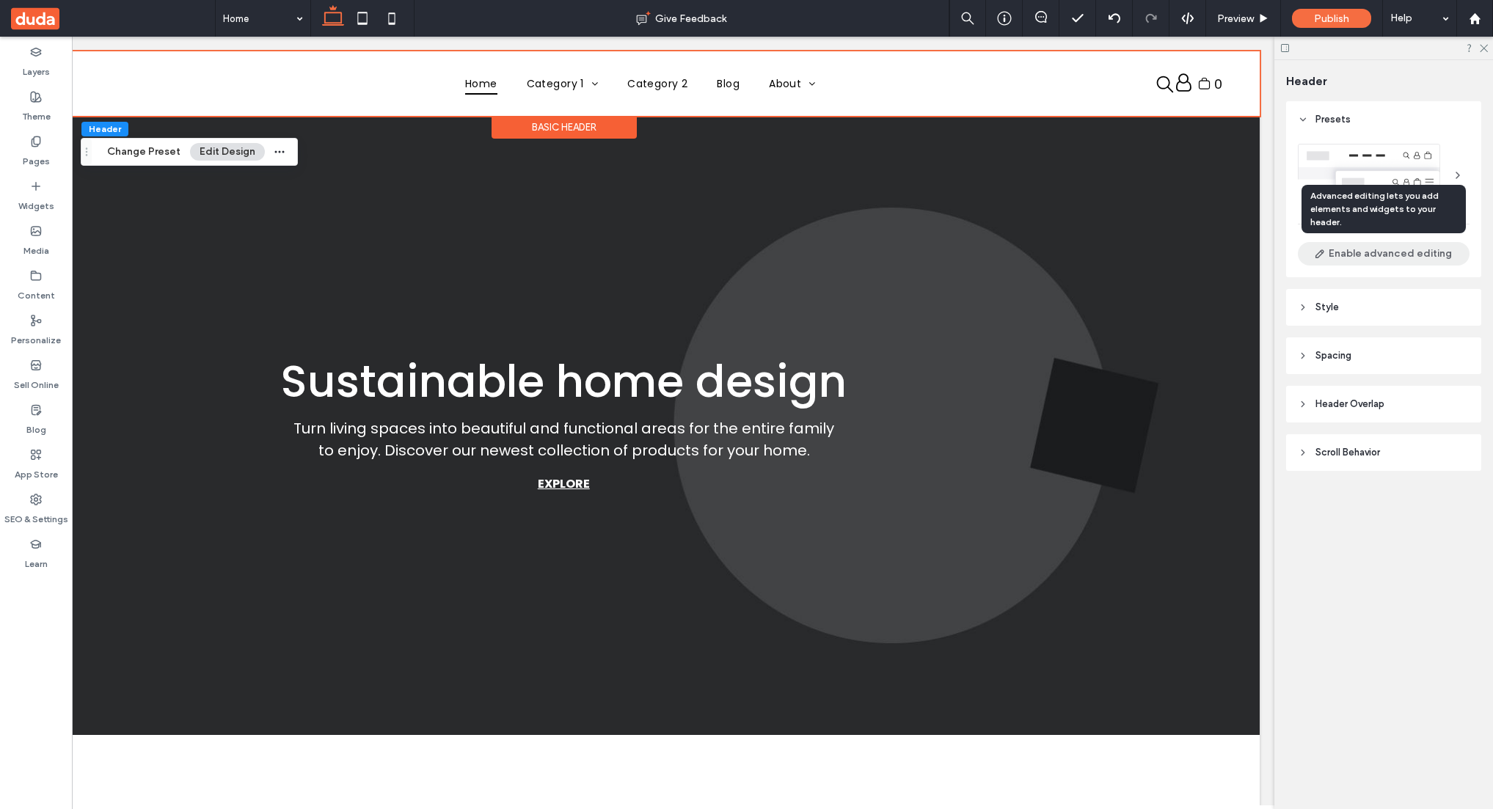
click at [1367, 257] on button "Enable advanced editing" at bounding box center [1384, 253] width 172 height 23
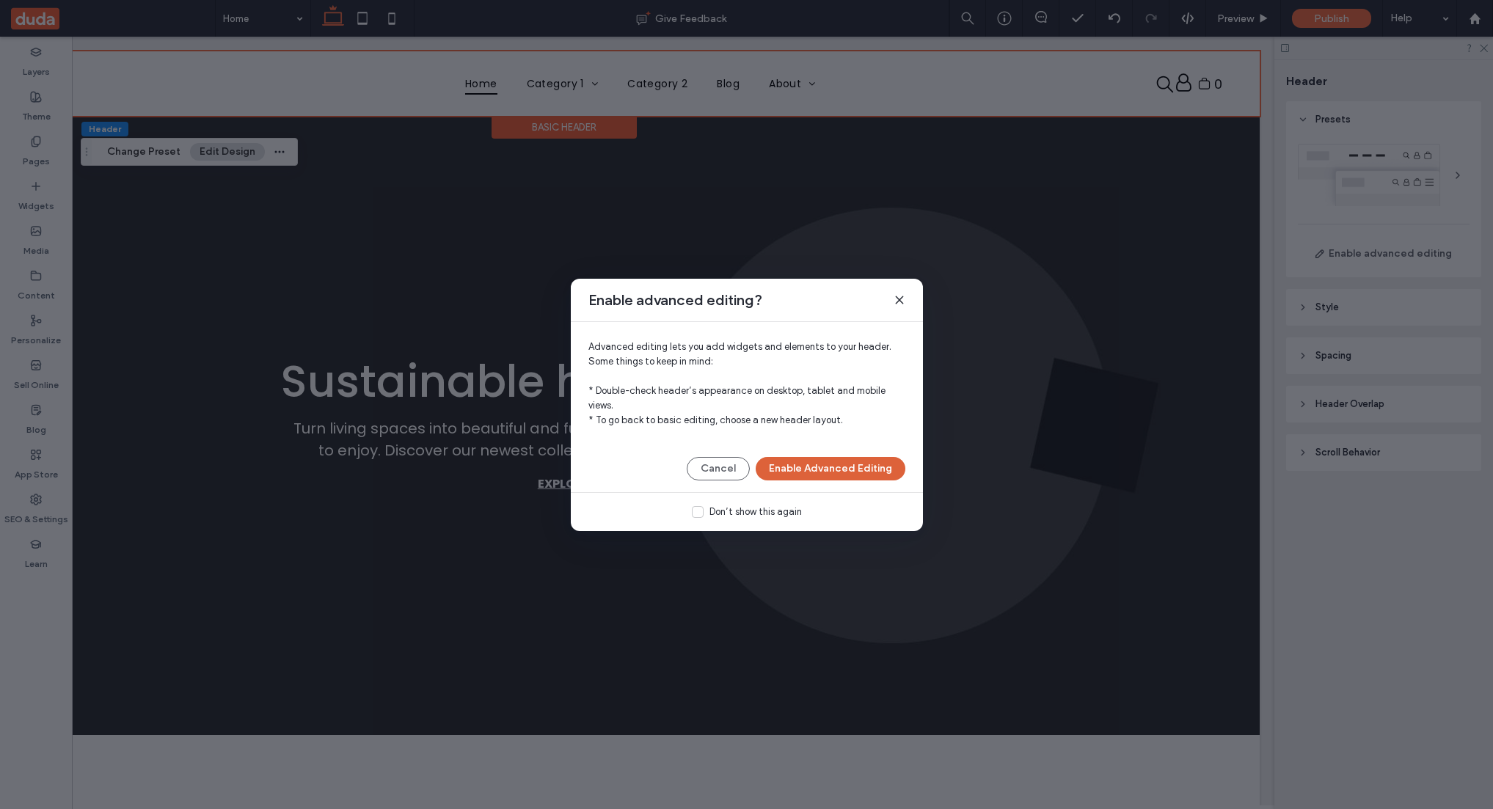
click at [839, 469] on button "Enable Advanced Editing" at bounding box center [831, 468] width 150 height 23
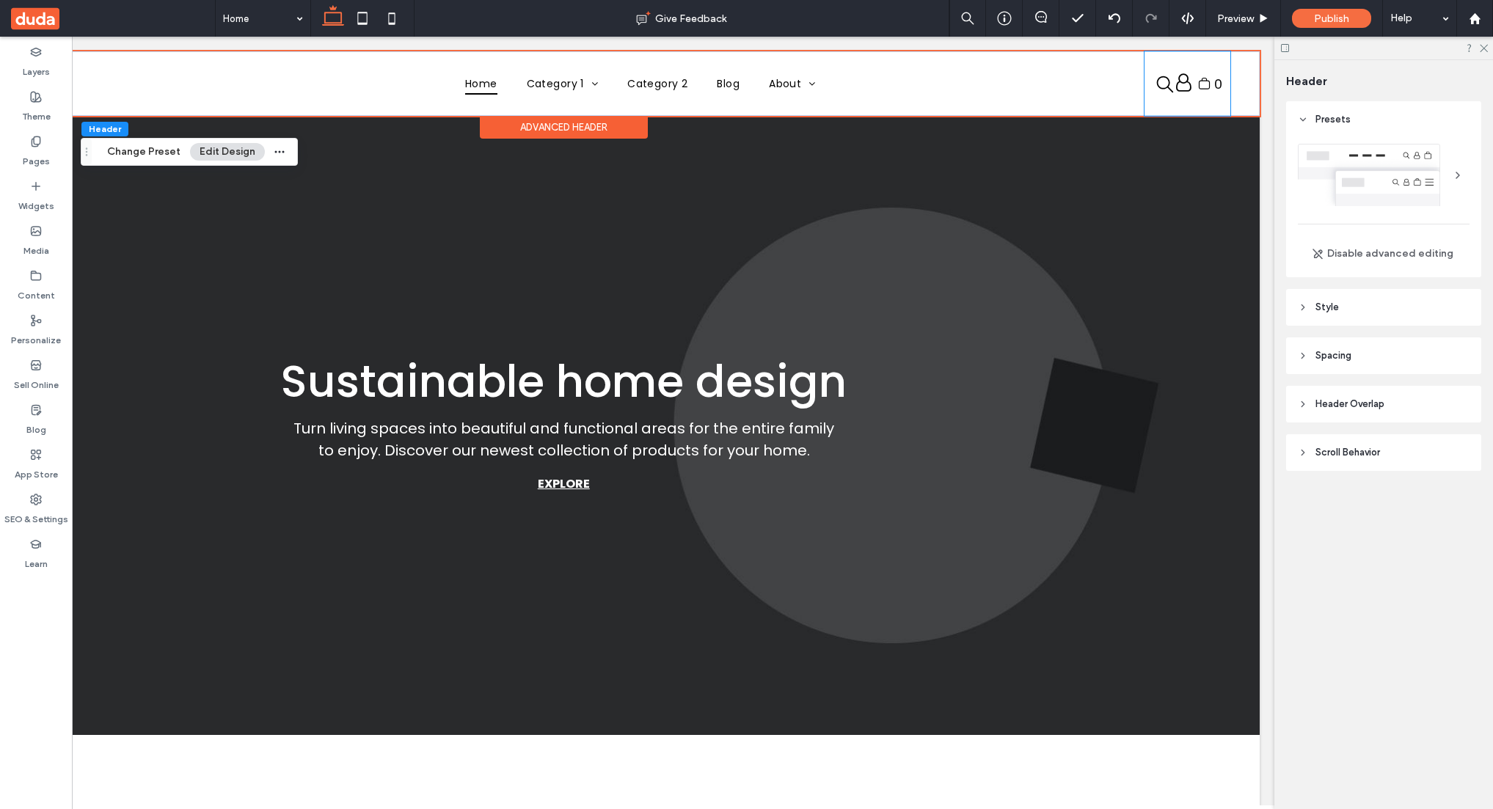
click at [1219, 102] on div "My Account Logout 0" at bounding box center [1187, 83] width 87 height 65
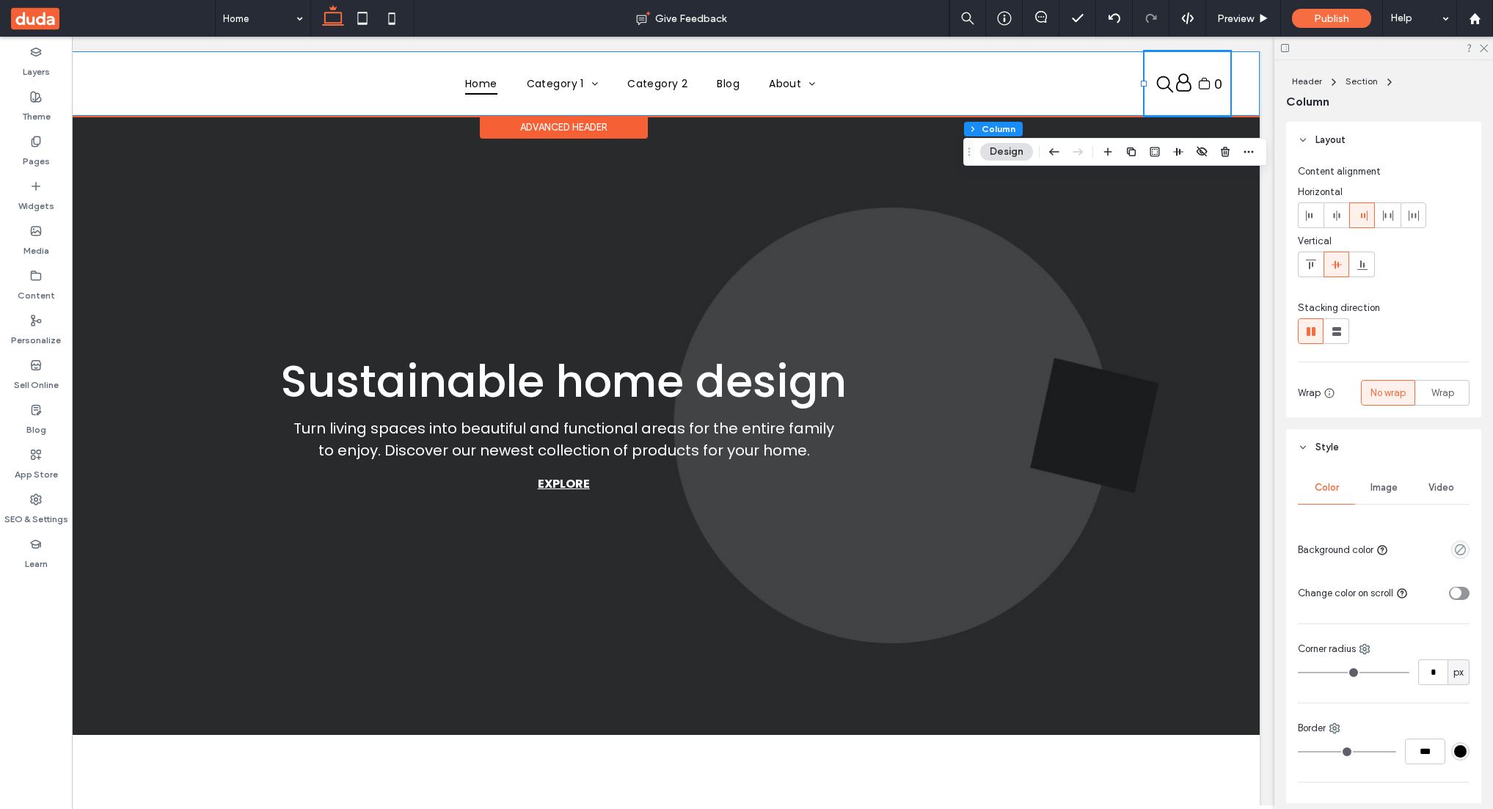
click at [1249, 103] on div "Home Category 1 Subcategory 3 Subcategory 1 Subcategory 2 Category 2 Blog About…" at bounding box center [564, 83] width 1392 height 65
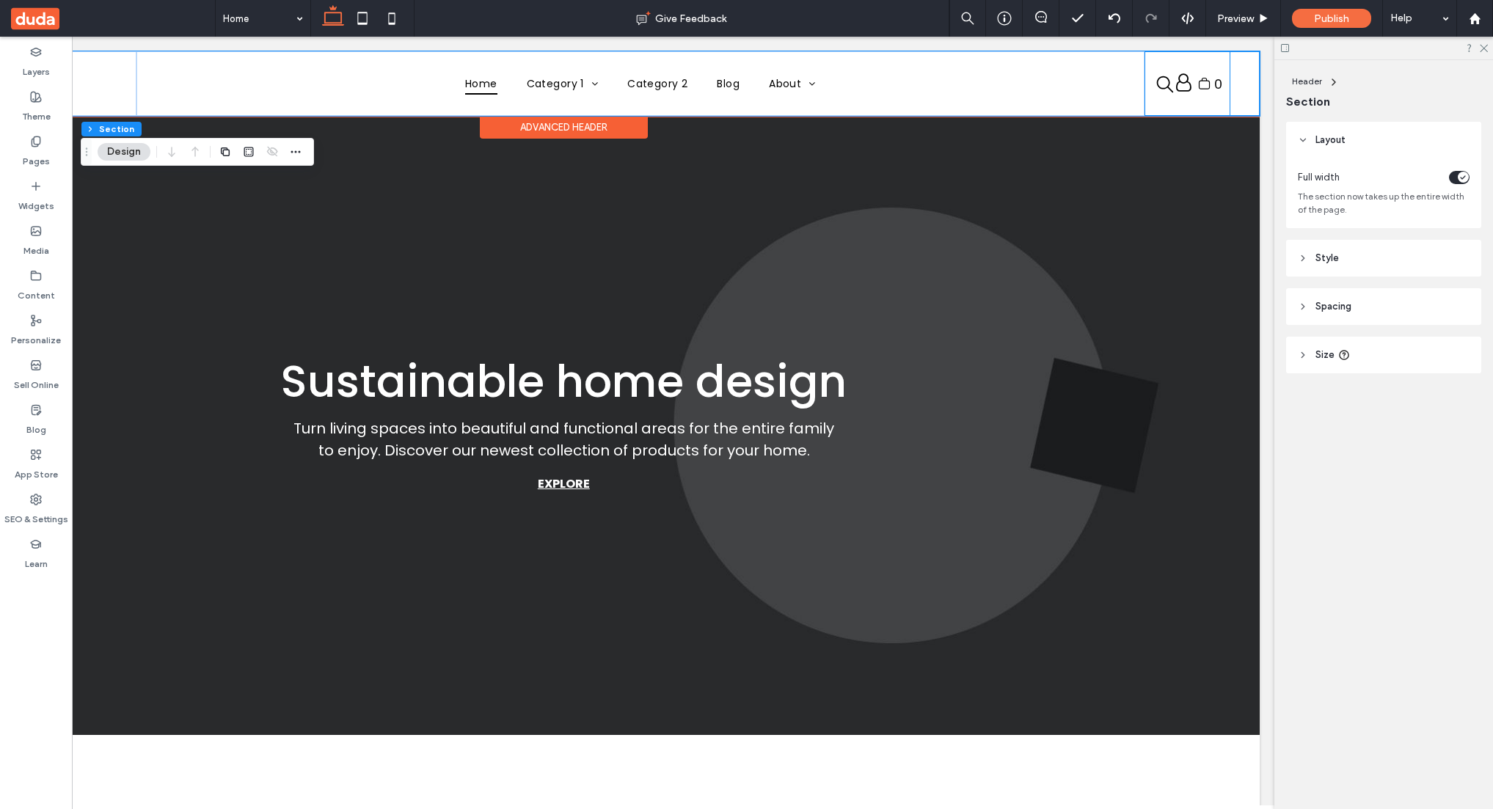
click at [1210, 107] on div "My Account Logout 0" at bounding box center [1187, 83] width 87 height 65
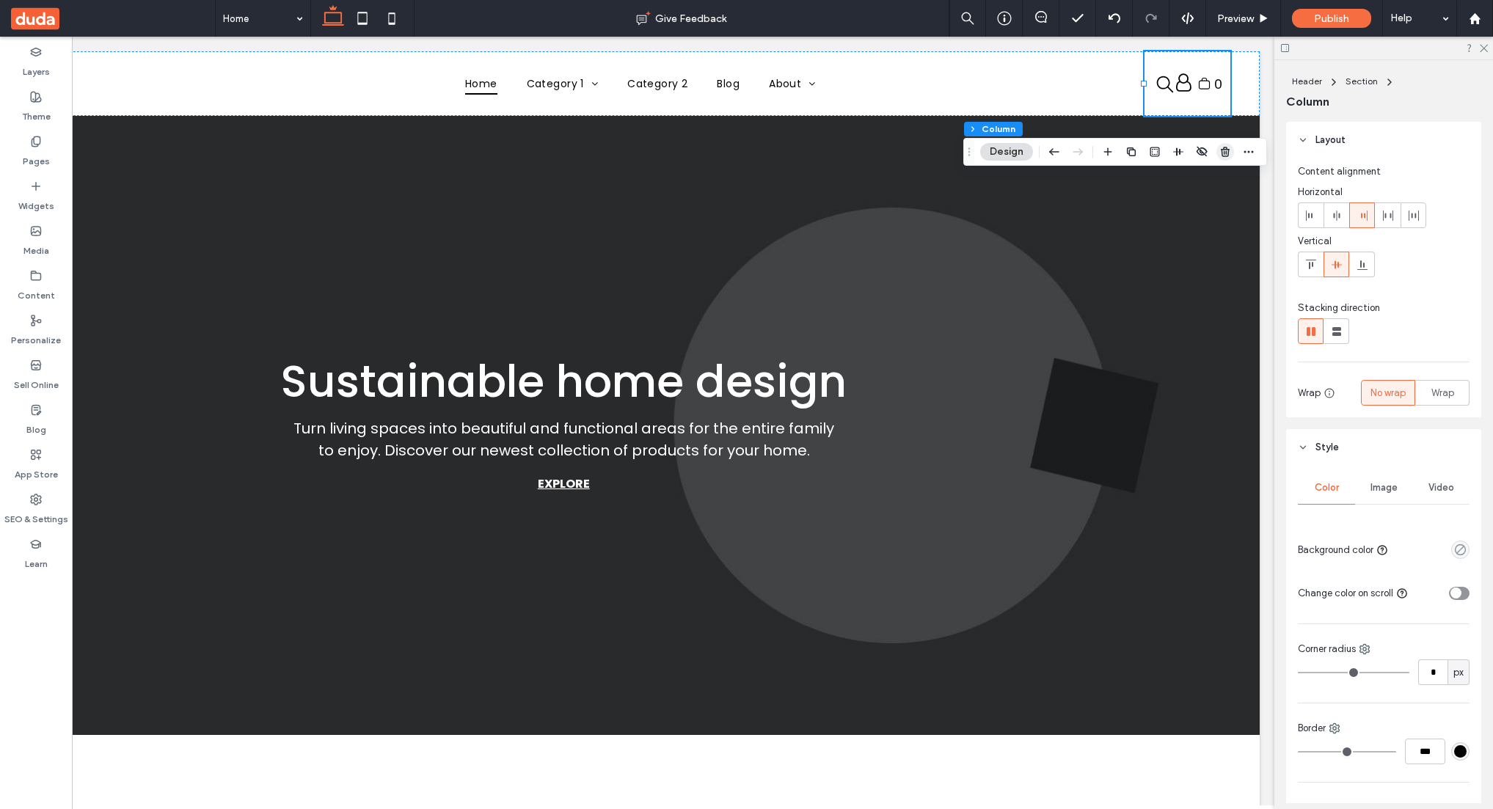
click at [1226, 153] on use "button" at bounding box center [1225, 152] width 9 height 10
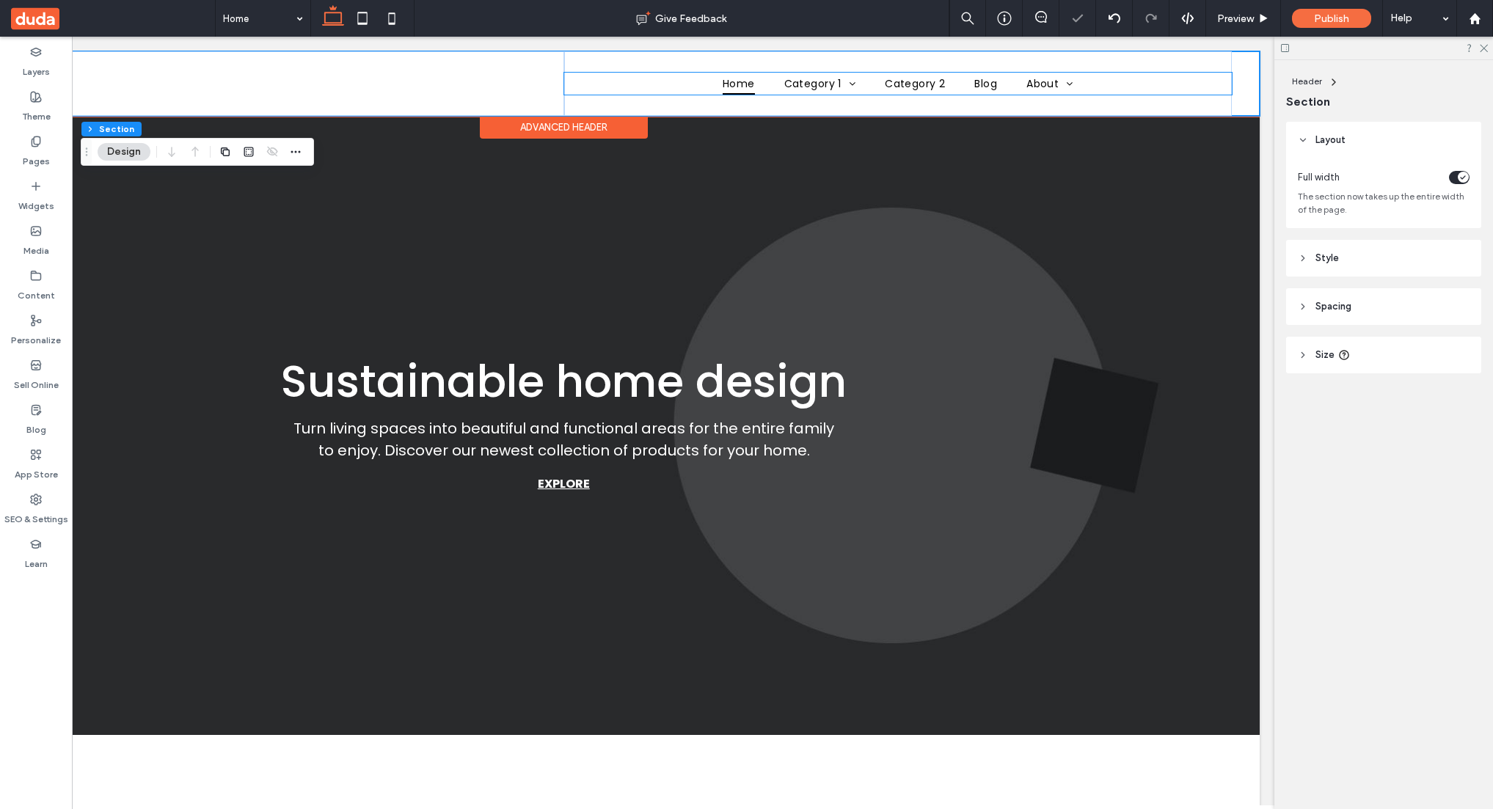
click at [1187, 81] on ul "Home Category 1 Subcategory 3 Subcategory 1 Subcategory 2 Category 2 Blog About…" at bounding box center [898, 84] width 668 height 23
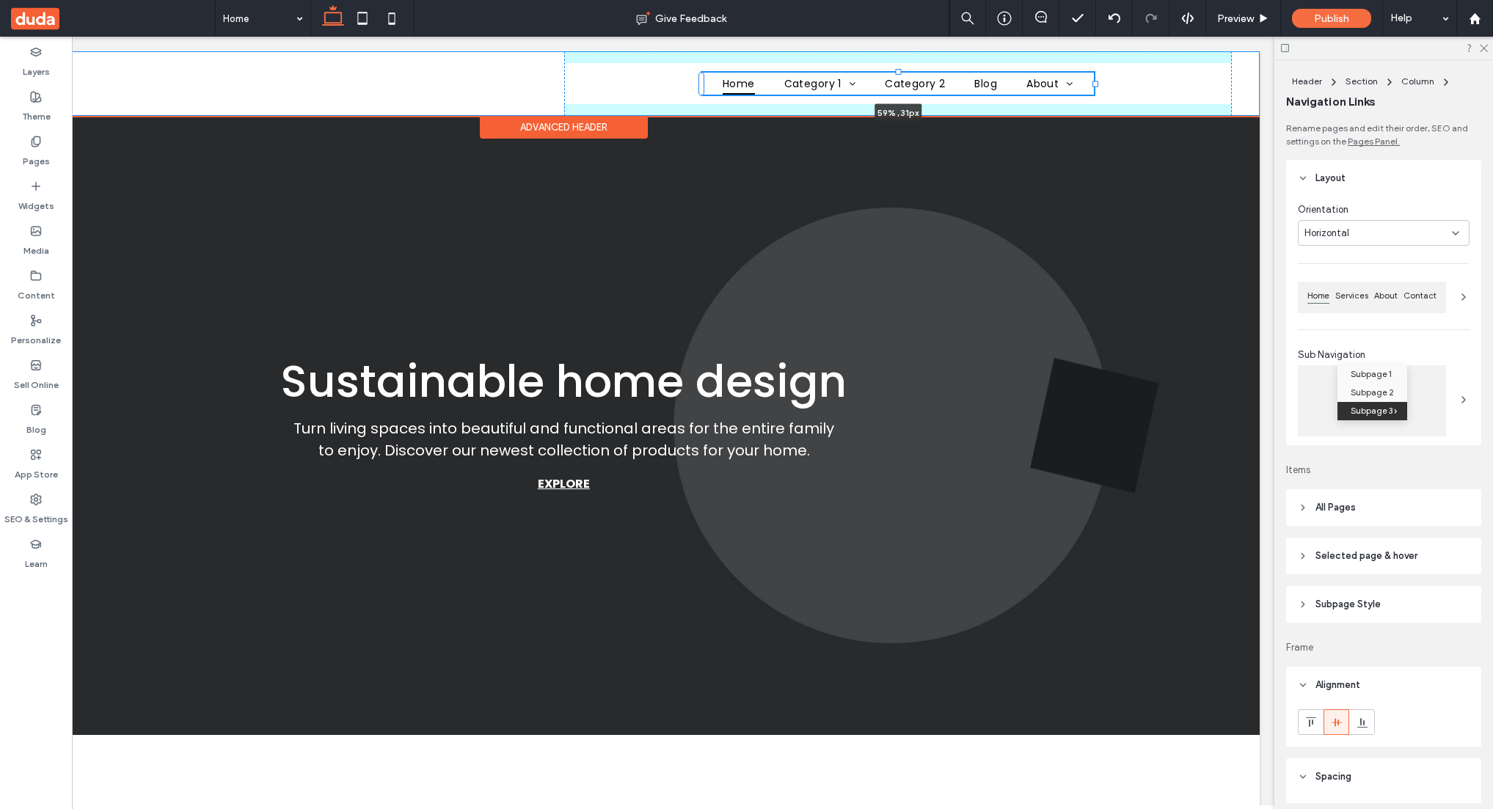
drag, startPoint x: 1232, startPoint y: 81, endPoint x: 1094, endPoint y: 87, distance: 138.0
click at [703, 73] on div at bounding box center [702, 73] width 1 height 1
type input "**"
type input "****"
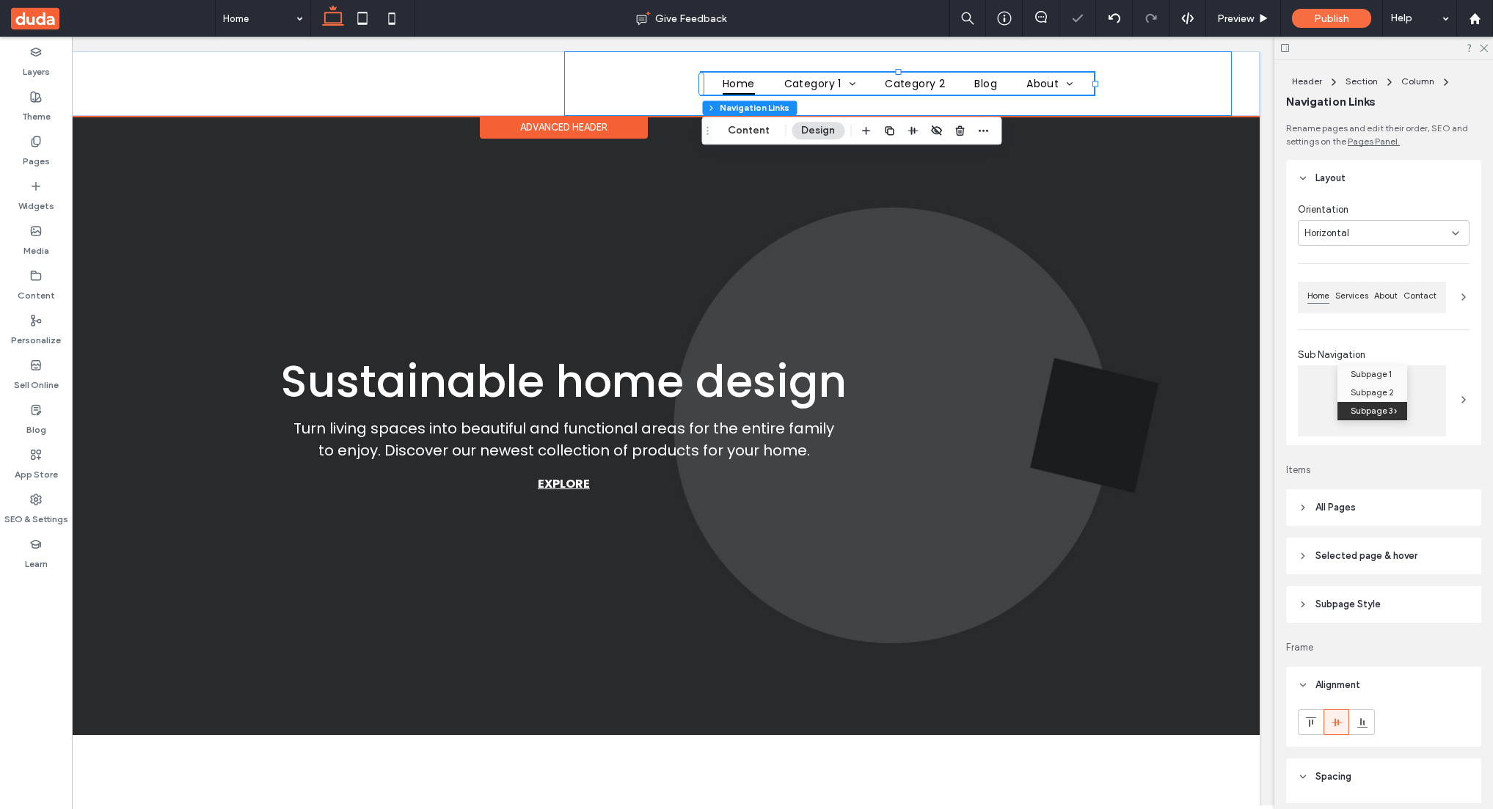
click at [1163, 83] on div "Home Category 1 Subcategory 3 Subcategory 1 Subcategory 2 Category 2 Blog About…" at bounding box center [898, 83] width 668 height 65
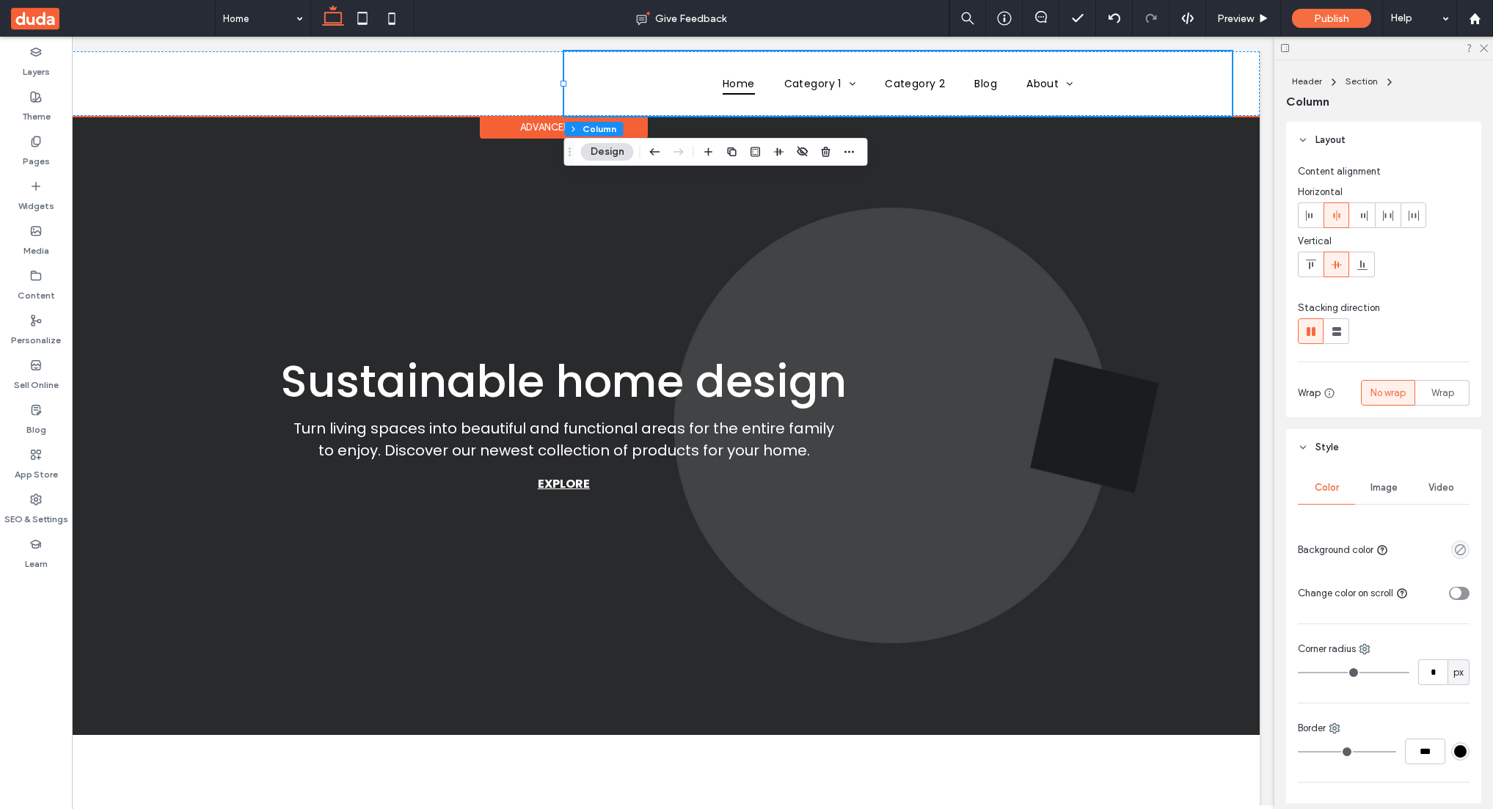
click at [1207, 88] on div "Home Category 1 Subcategory 3 Subcategory 1 Subcategory 2 Category 2 Blog About…" at bounding box center [898, 83] width 668 height 65
click at [1247, 89] on div "Home Category 1 Subcategory 3 Subcategory 1 Subcategory 2 Category 2 Blog About…" at bounding box center [564, 83] width 1392 height 65
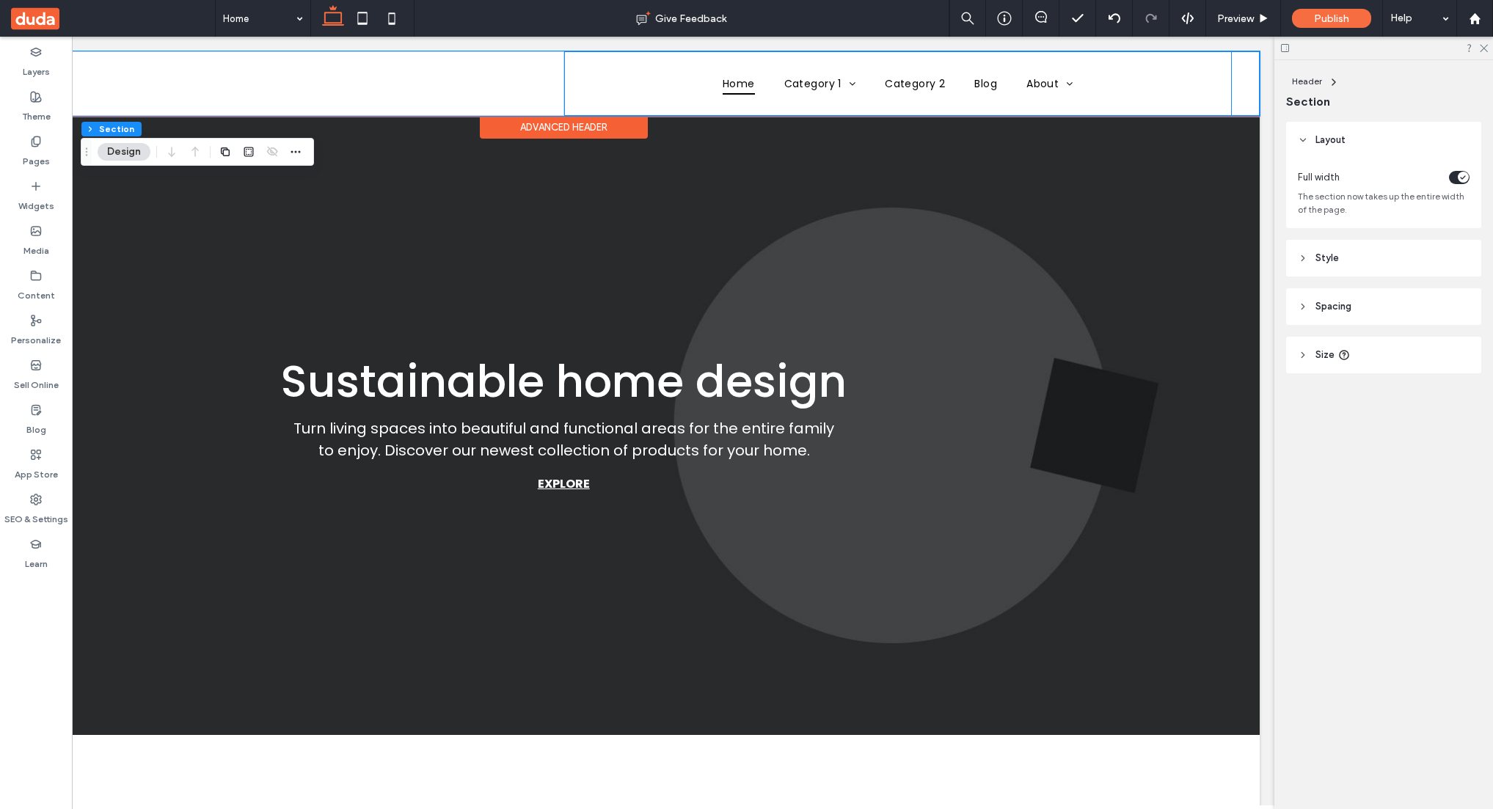
click at [1204, 88] on div "Home Category 1 Subcategory 3 Subcategory 1 Subcategory 2 Category 2 Blog About…" at bounding box center [898, 83] width 668 height 65
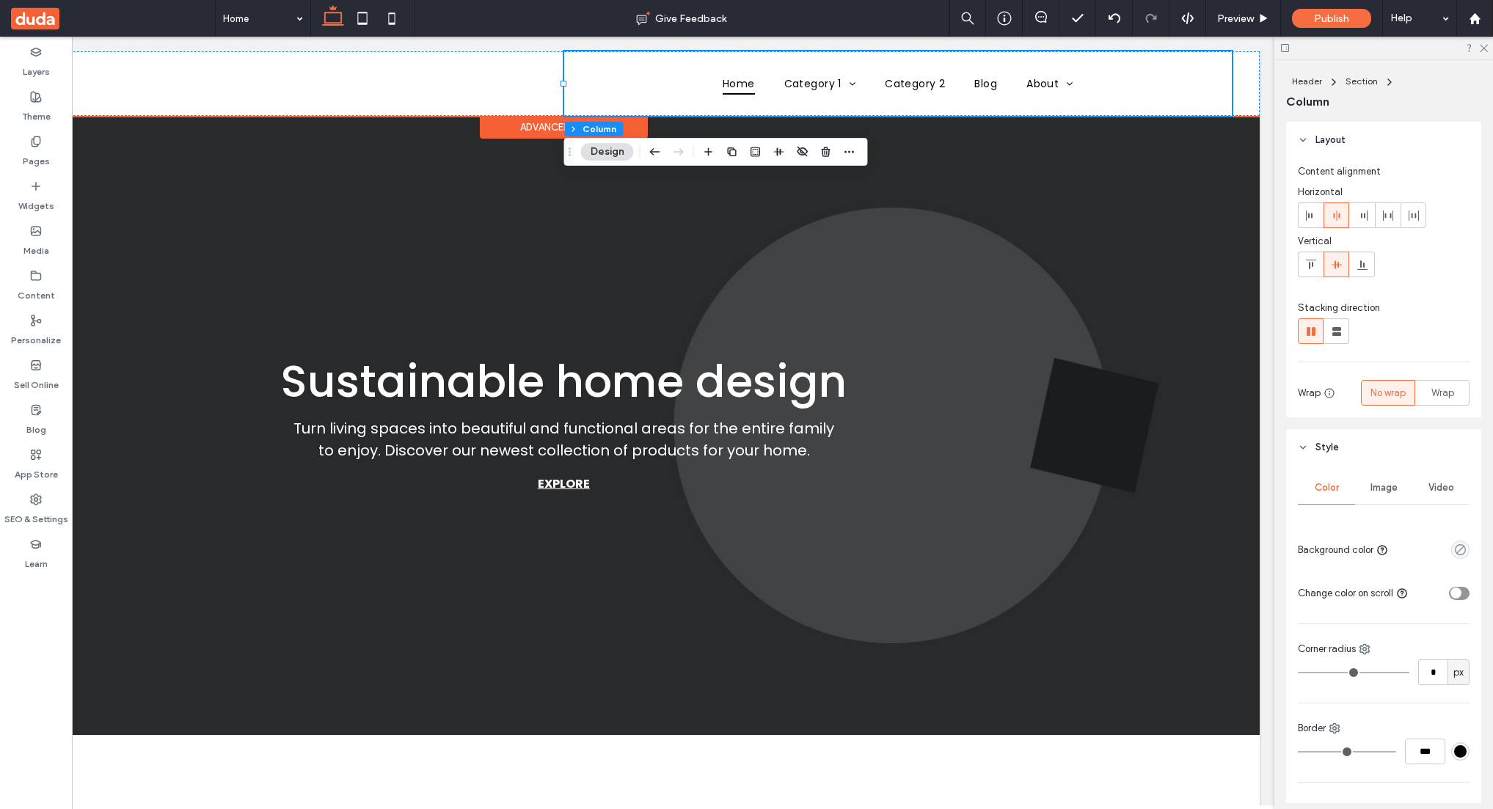
click at [1202, 93] on div "Home Category 1 Subcategory 3 Subcategory 1 Subcategory 2 Category 2 Blog About…" at bounding box center [898, 83] width 668 height 65
click at [1246, 94] on div "Home Category 1 Subcategory 3 Subcategory 1 Subcategory 2 Category 2 Blog About…" at bounding box center [564, 83] width 1392 height 65
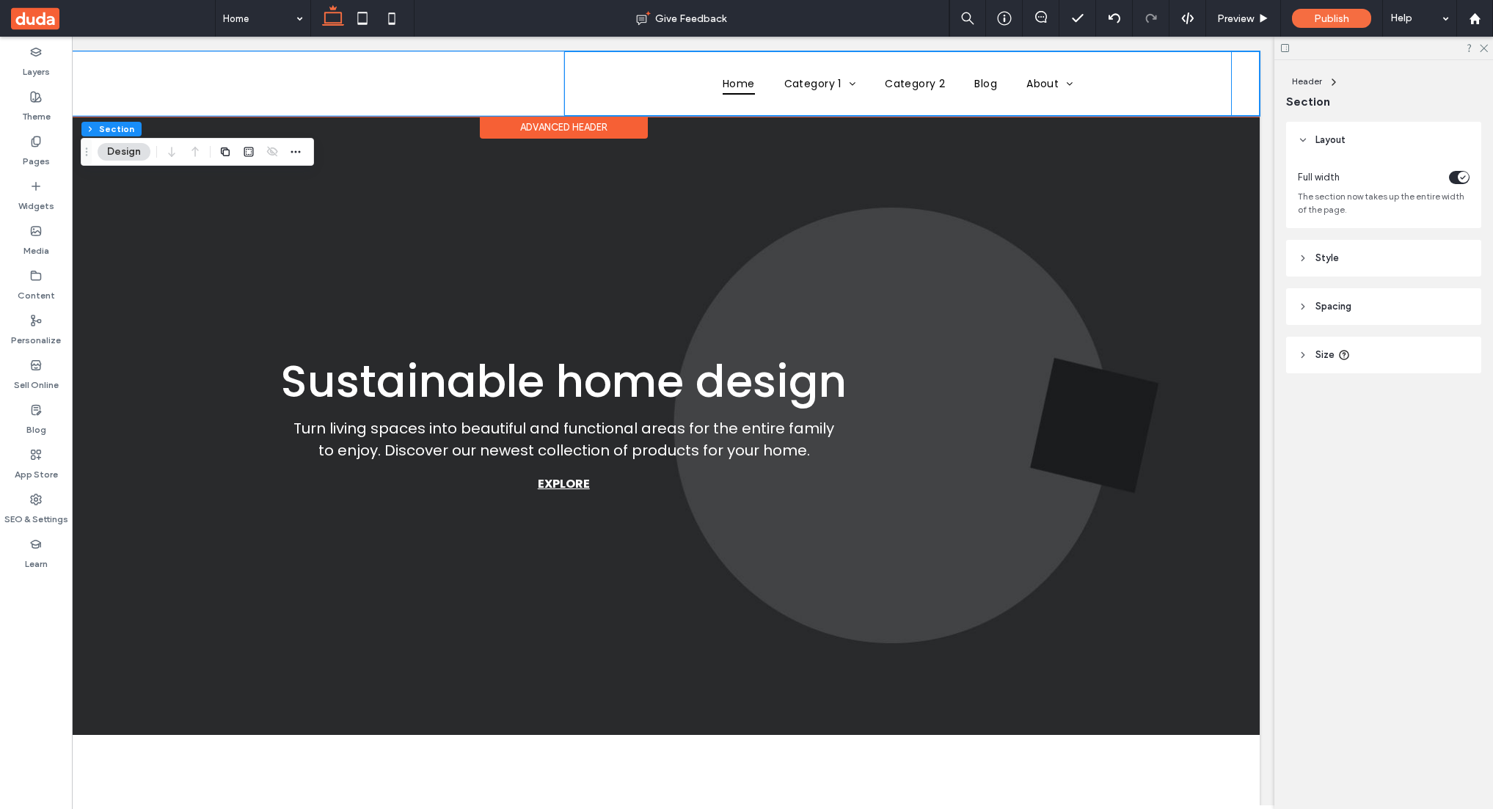
click at [1184, 90] on div "Home Category 1 Subcategory 3 Subcategory 1 Subcategory 2 Category 2 Blog About…" at bounding box center [898, 83] width 668 height 65
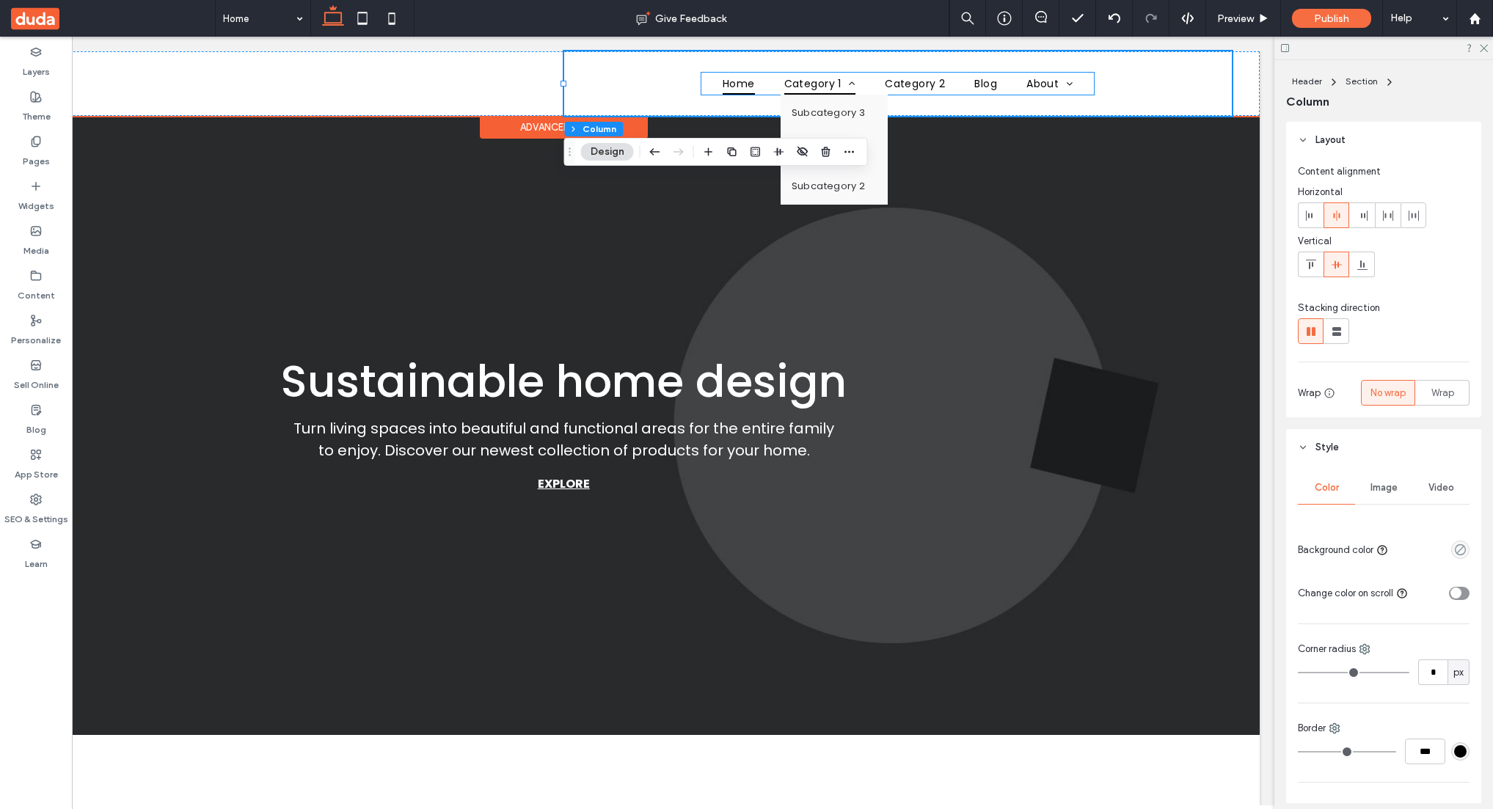
click at [795, 84] on span "Category 1" at bounding box center [820, 84] width 72 height 23
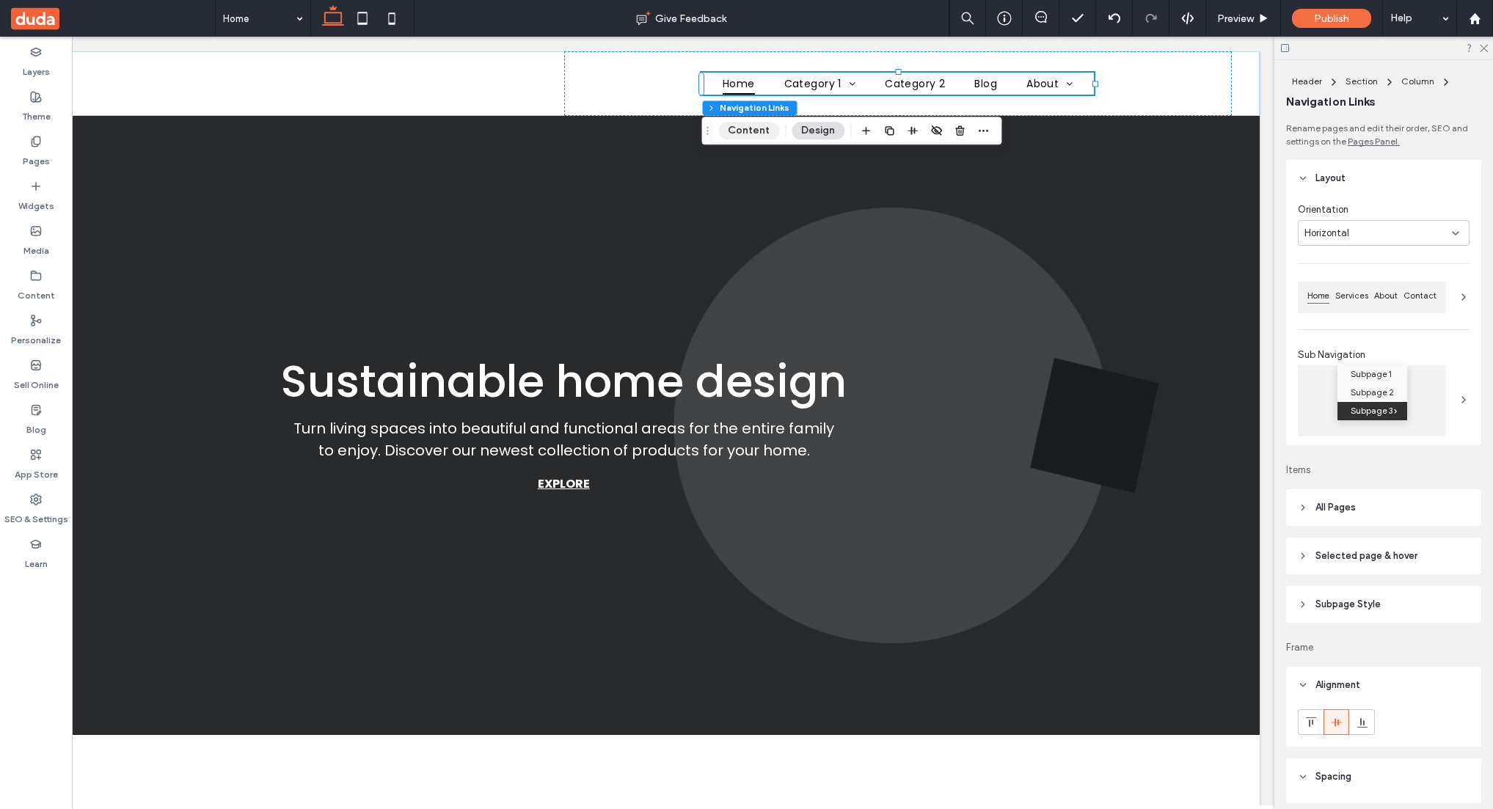
click at [756, 129] on button "Content" at bounding box center [748, 131] width 61 height 18
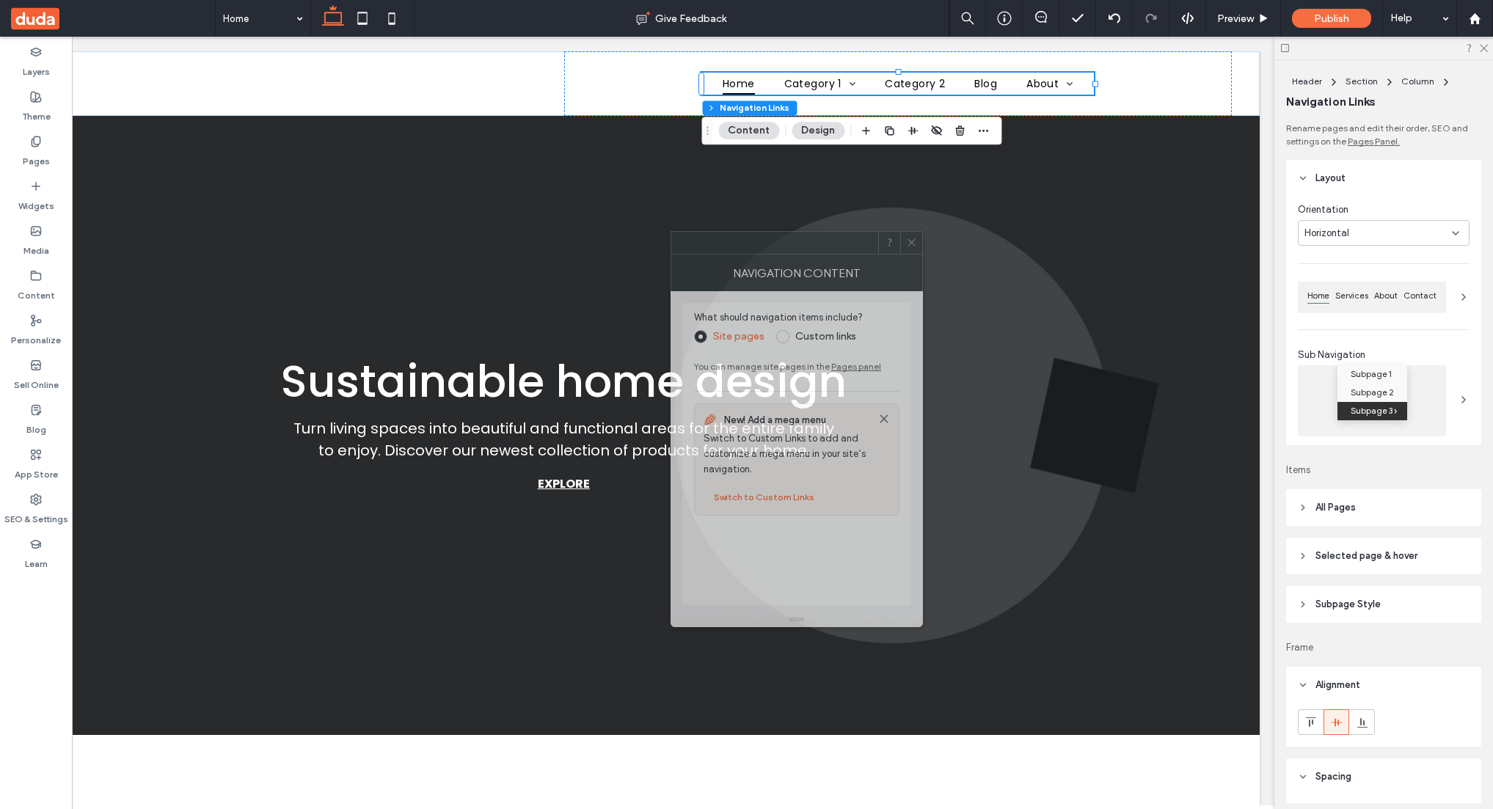
drag, startPoint x: 1347, startPoint y: 223, endPoint x: 740, endPoint y: 256, distance: 608.4
click at [740, 254] on div at bounding box center [774, 243] width 207 height 22
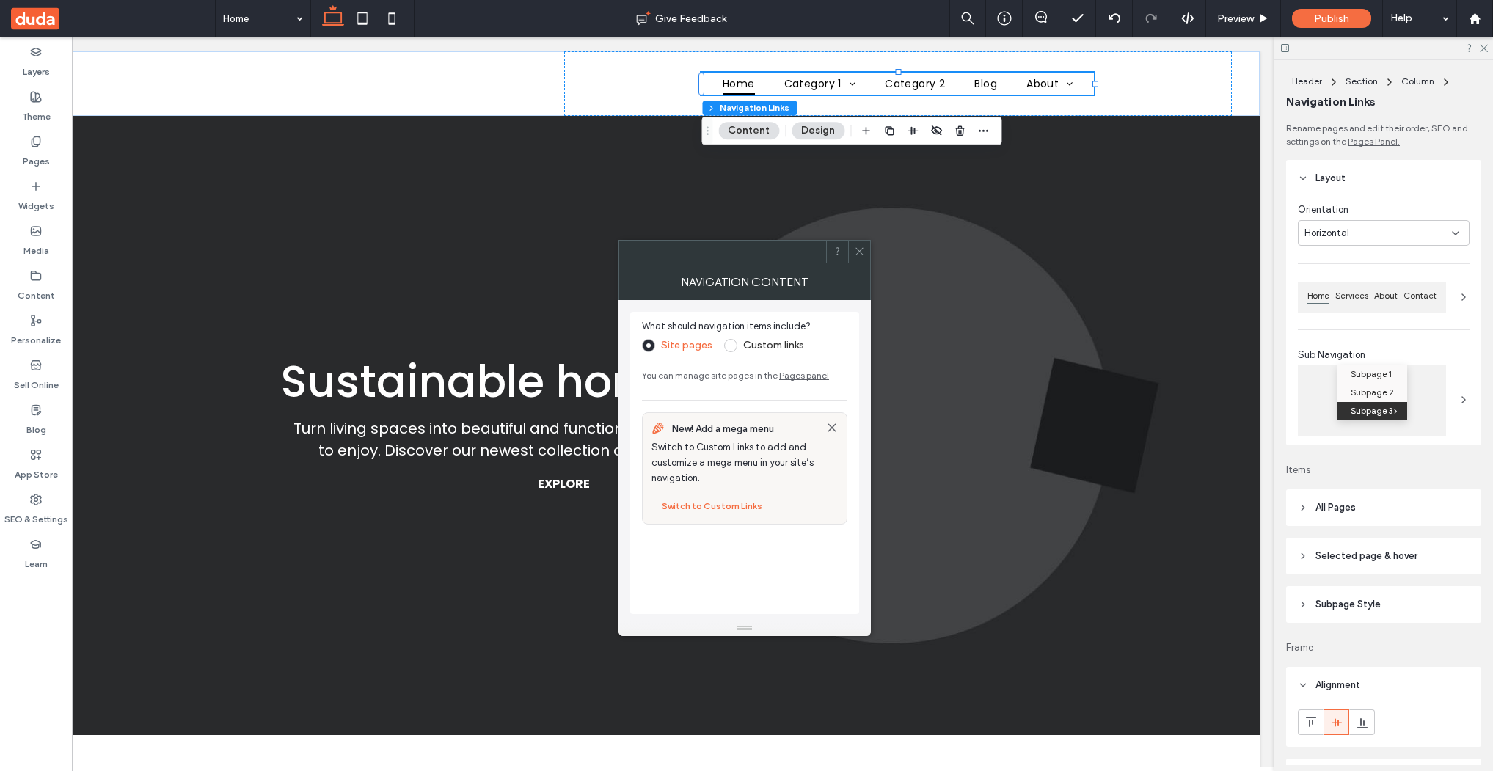
click at [858, 251] on icon at bounding box center [859, 251] width 11 height 11
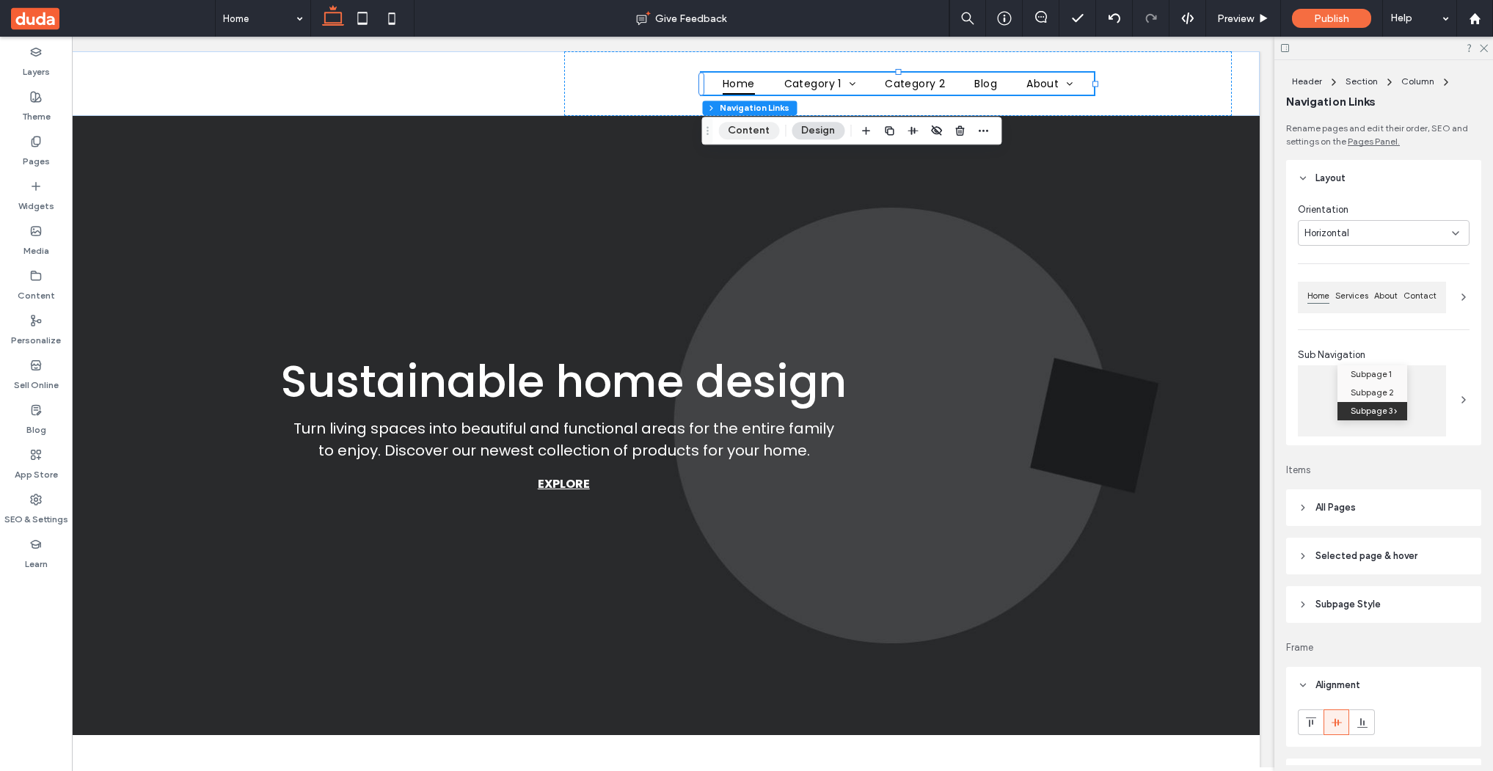
click at [746, 130] on button "Content" at bounding box center [748, 131] width 61 height 18
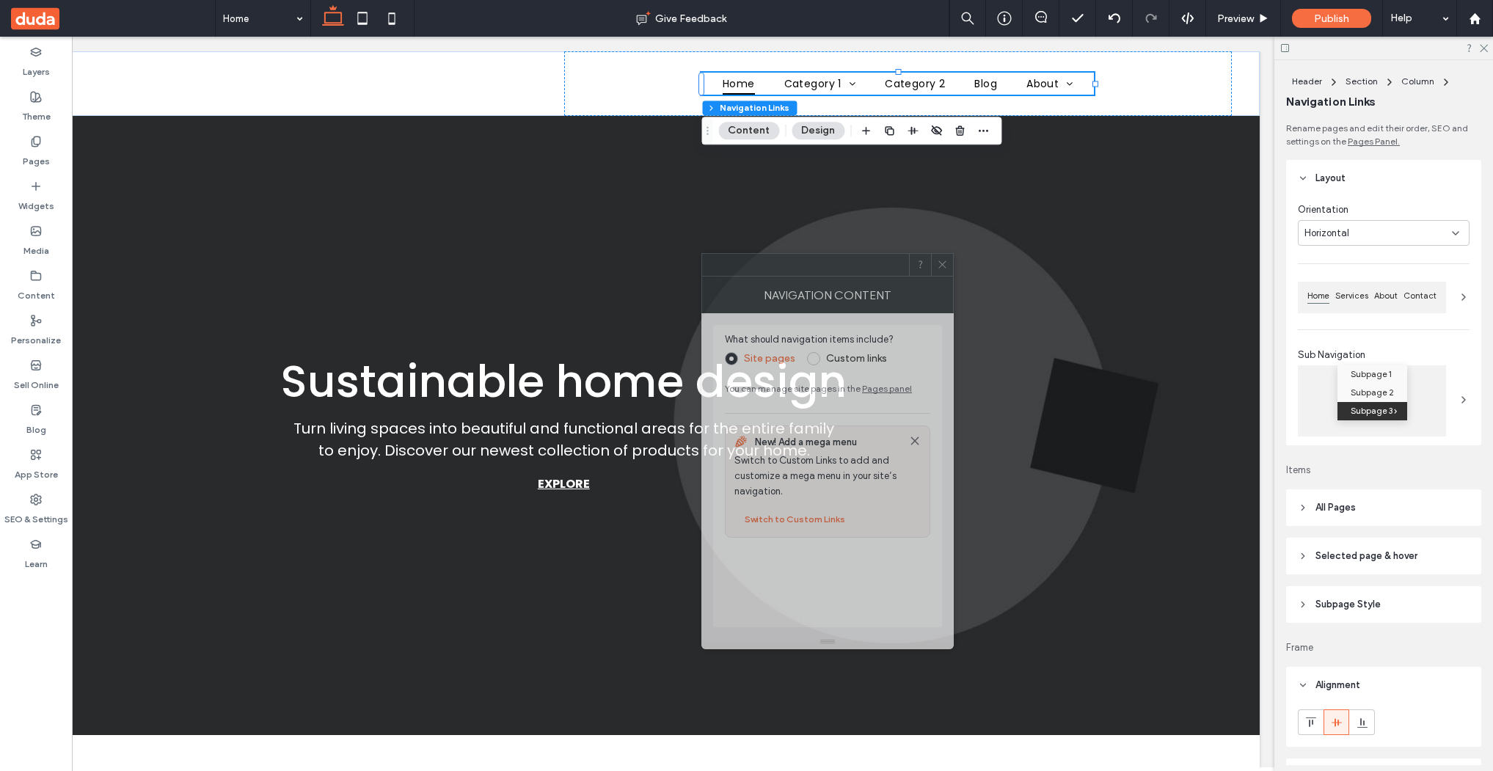
drag, startPoint x: 1376, startPoint y: 205, endPoint x: 856, endPoint y: 206, distance: 520.2
click at [856, 254] on div at bounding box center [805, 265] width 207 height 22
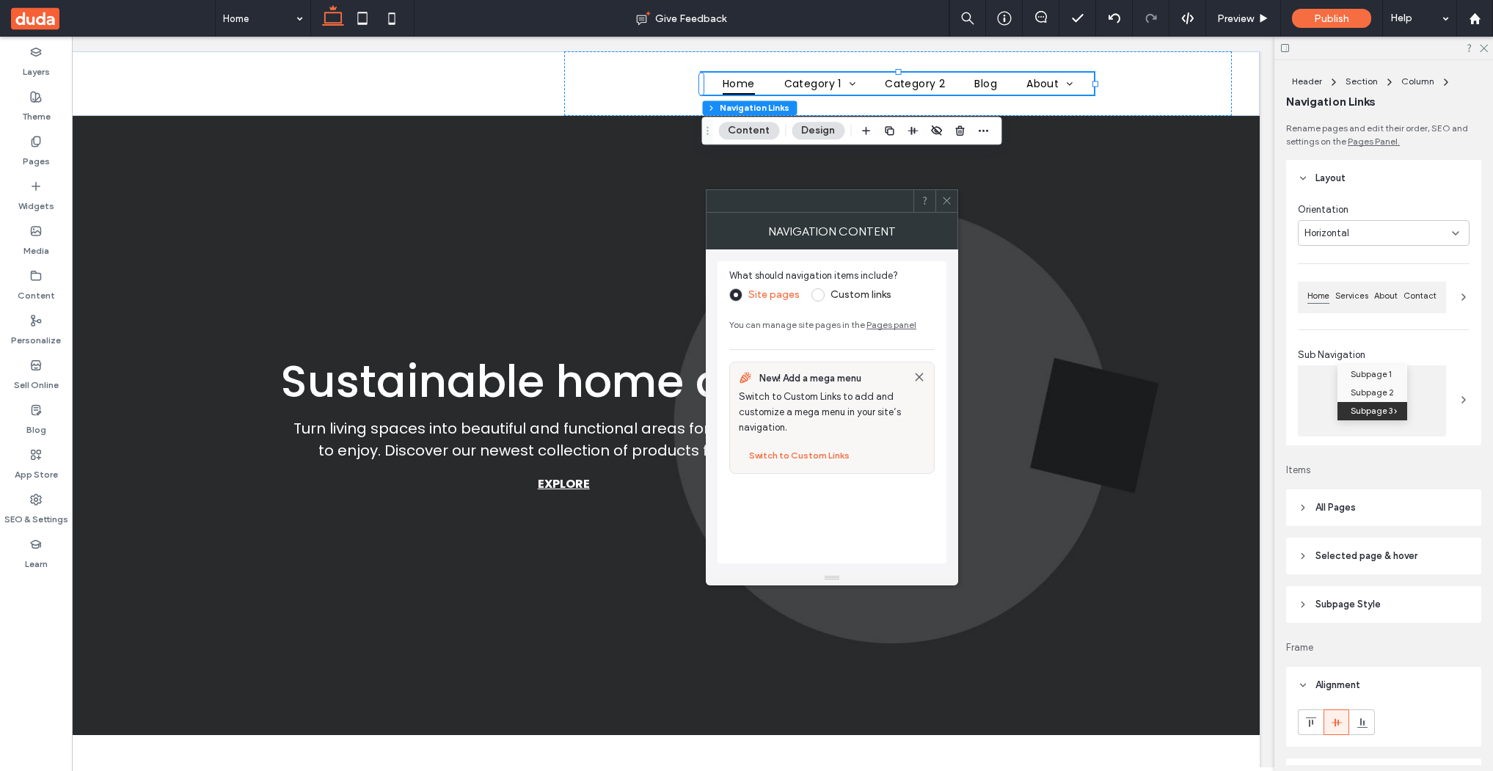
click at [816, 295] on span at bounding box center [817, 294] width 13 height 13
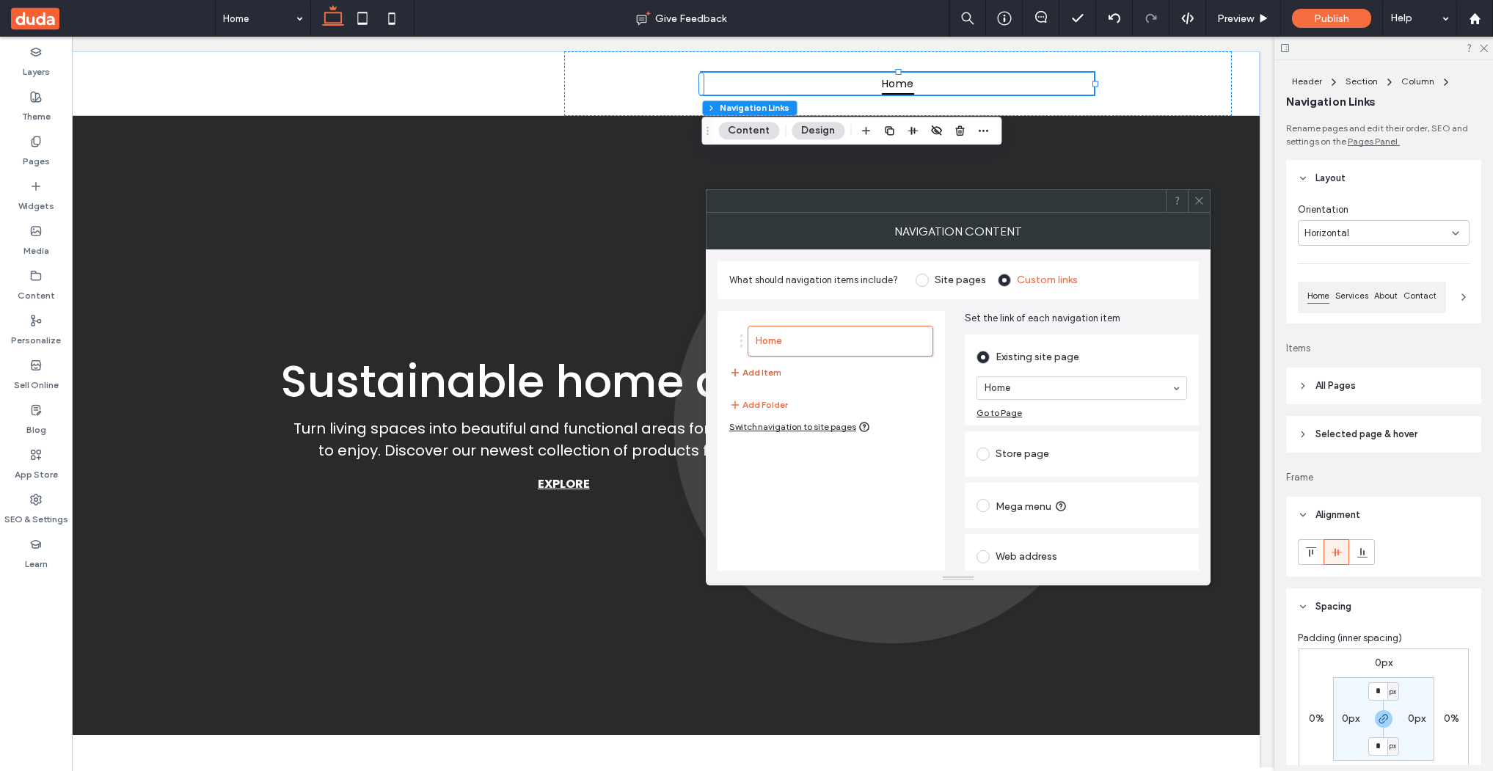
click at [764, 373] on button "Add Item" at bounding box center [755, 373] width 52 height 18
click at [830, 465] on div "Switch navigation to site pages" at bounding box center [799, 465] width 141 height 12
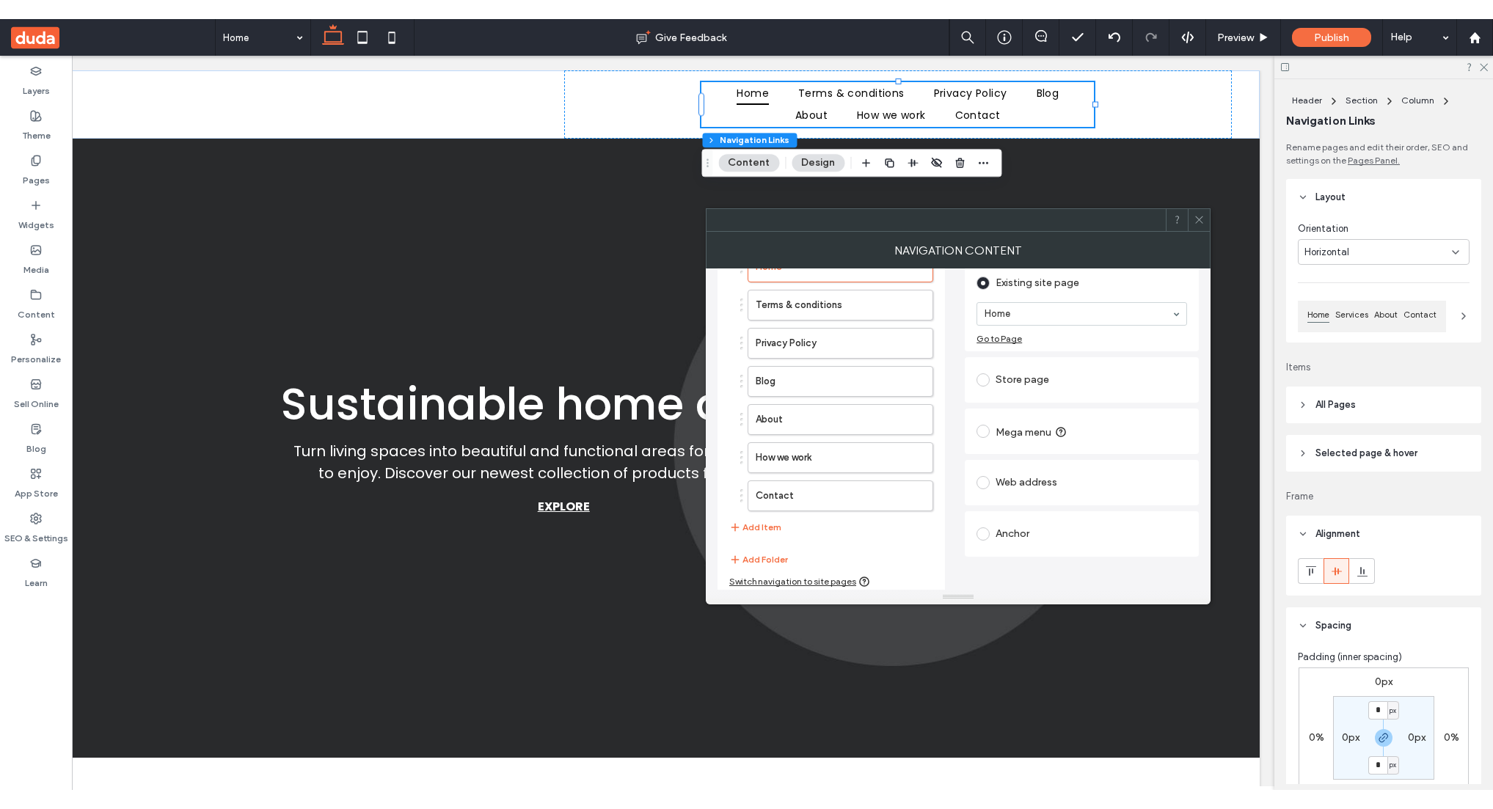
scroll to position [98, 0]
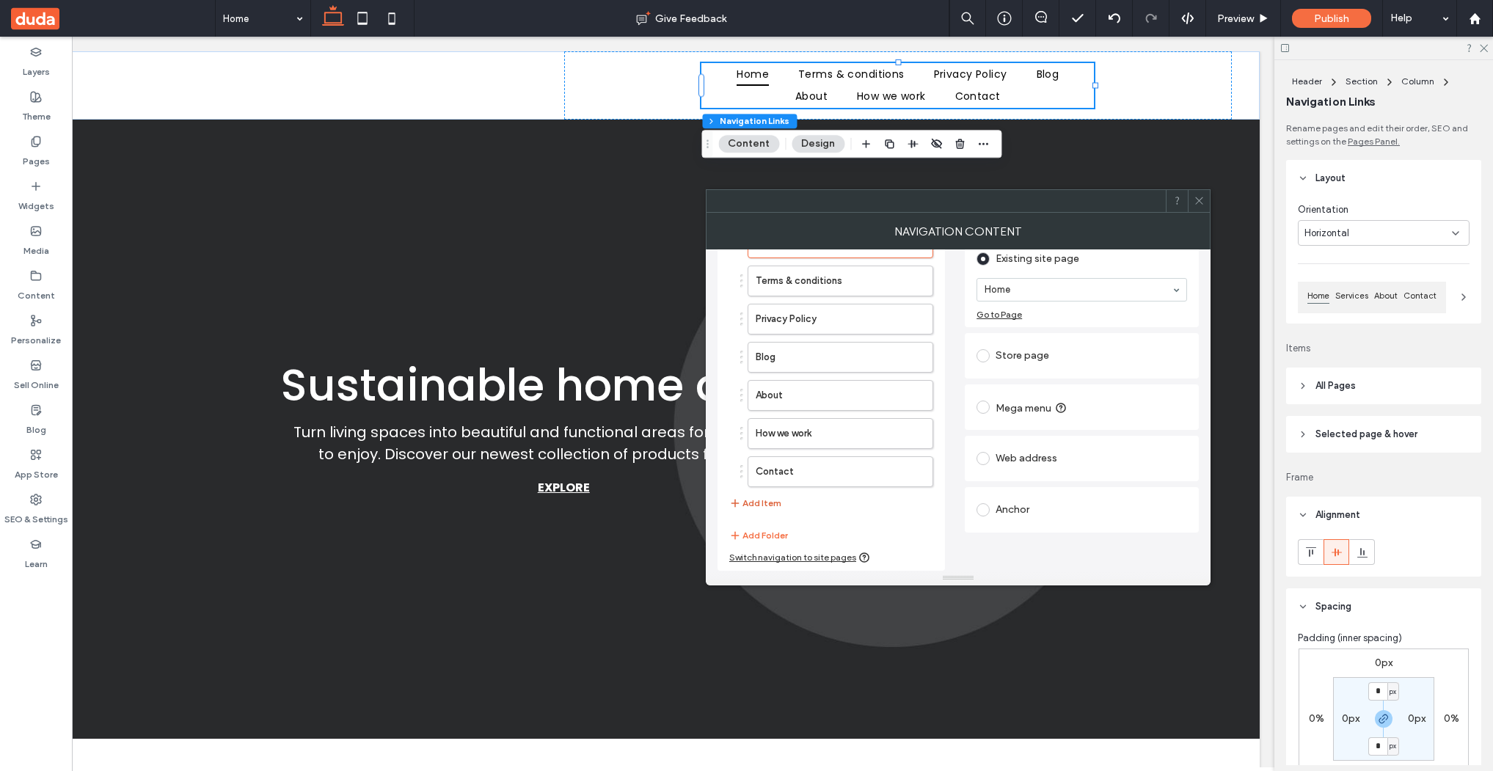
click at [764, 504] on button "Add Item" at bounding box center [755, 503] width 52 height 18
click at [1007, 404] on label "Mega menu" at bounding box center [1033, 407] width 75 height 15
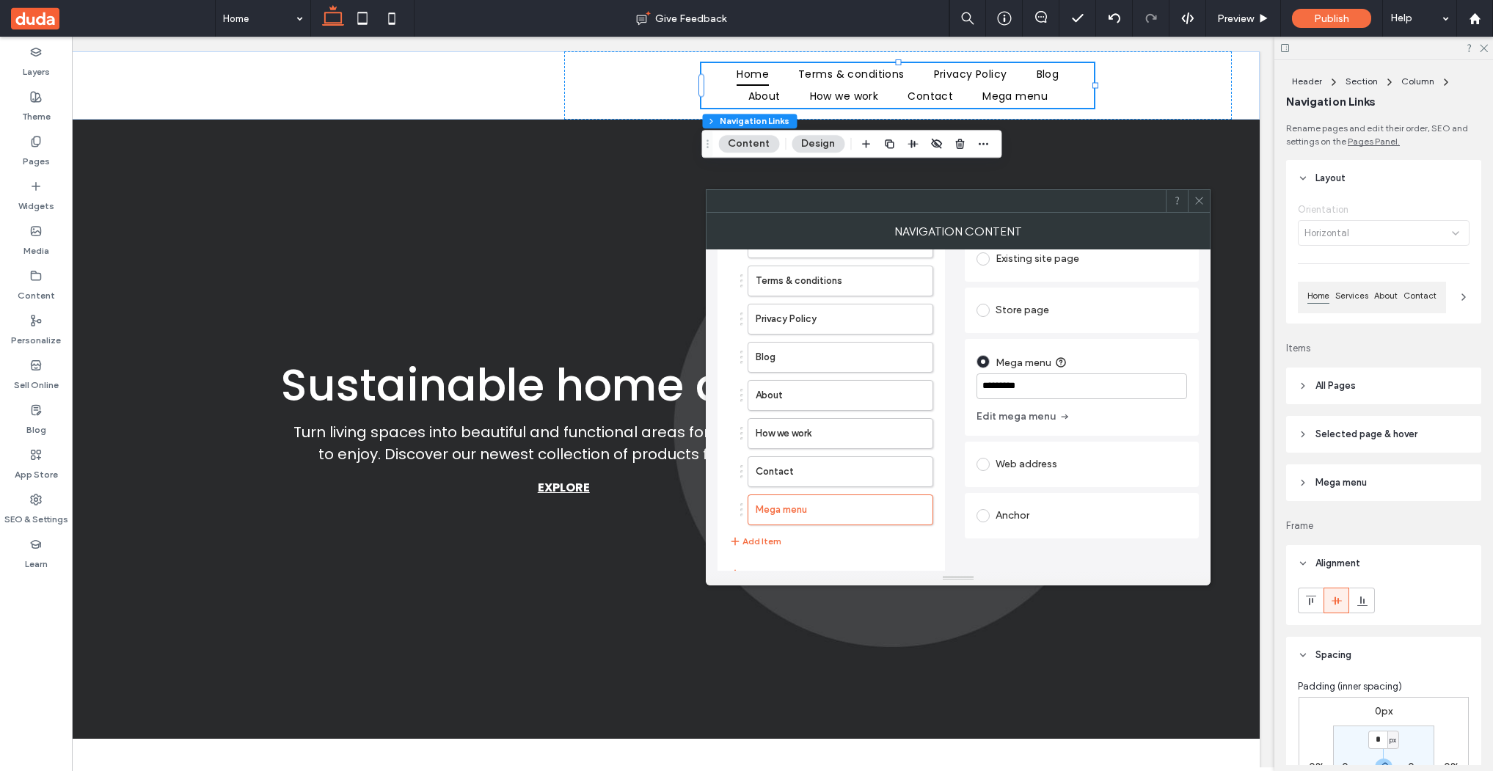
click at [1203, 199] on icon at bounding box center [1199, 200] width 11 height 11
